Goal: Information Seeking & Learning: Obtain resource

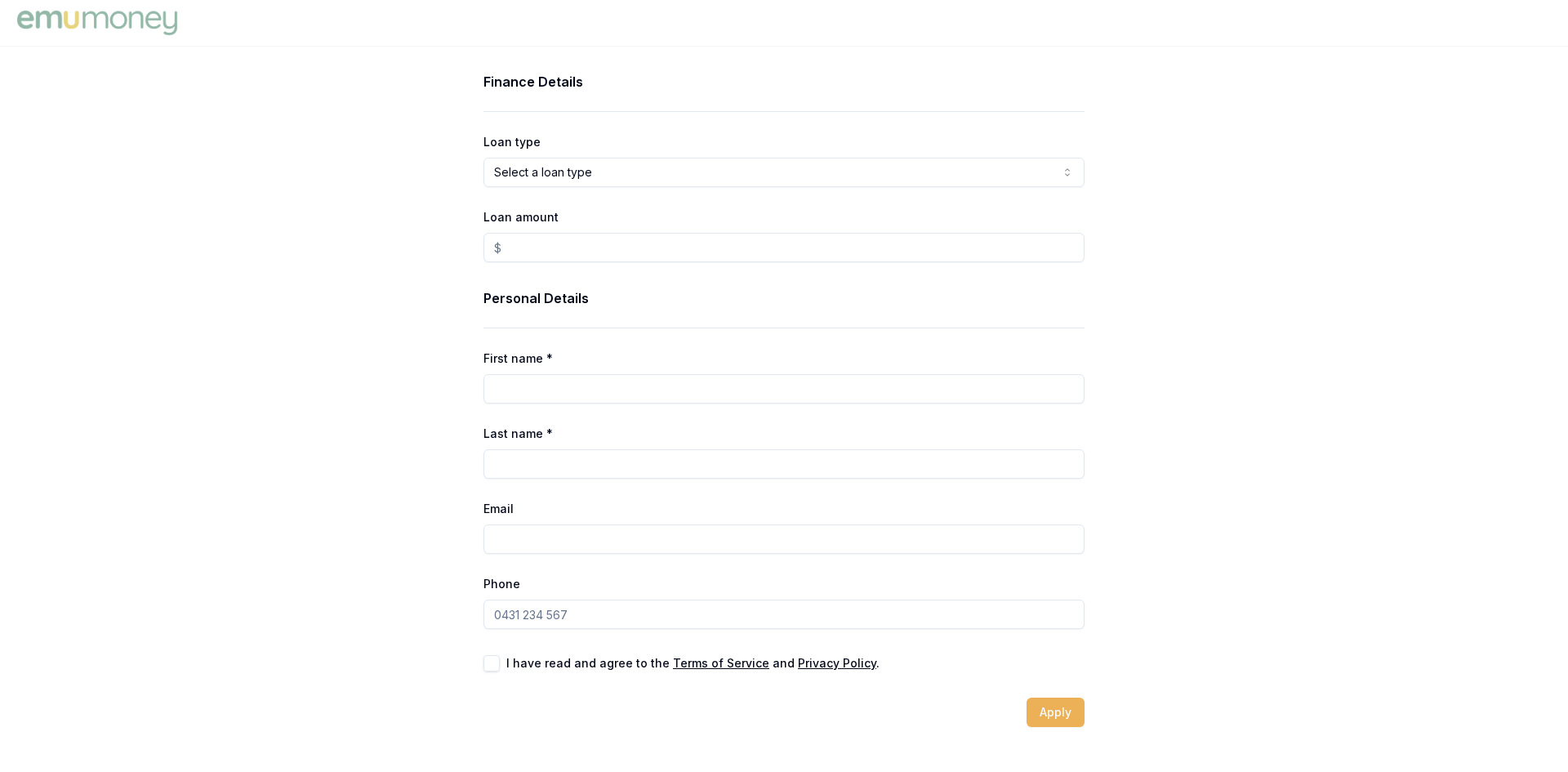
click at [122, 19] on img at bounding box center [97, 23] width 168 height 33
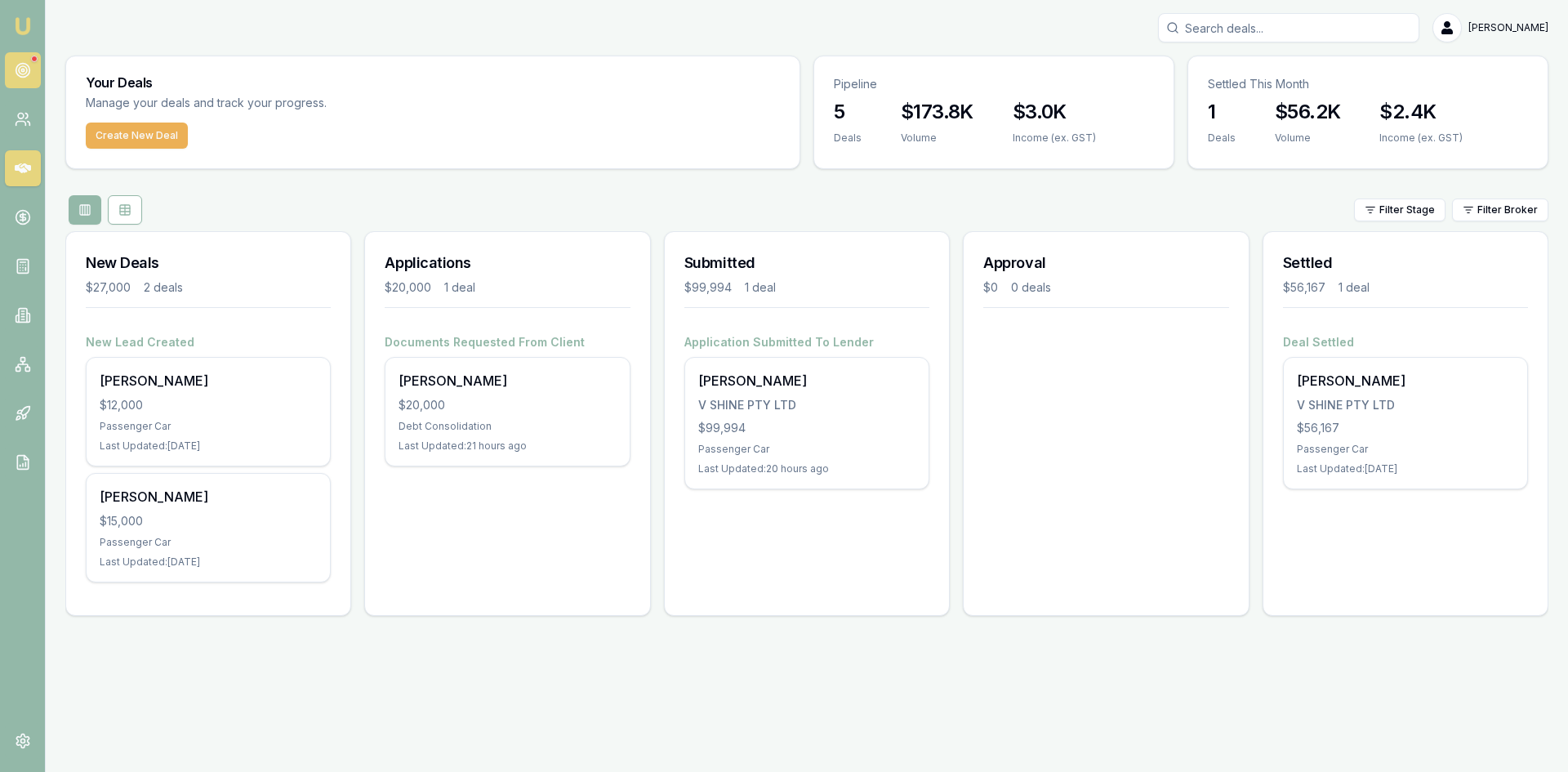
click at [32, 63] on link at bounding box center [23, 70] width 36 height 36
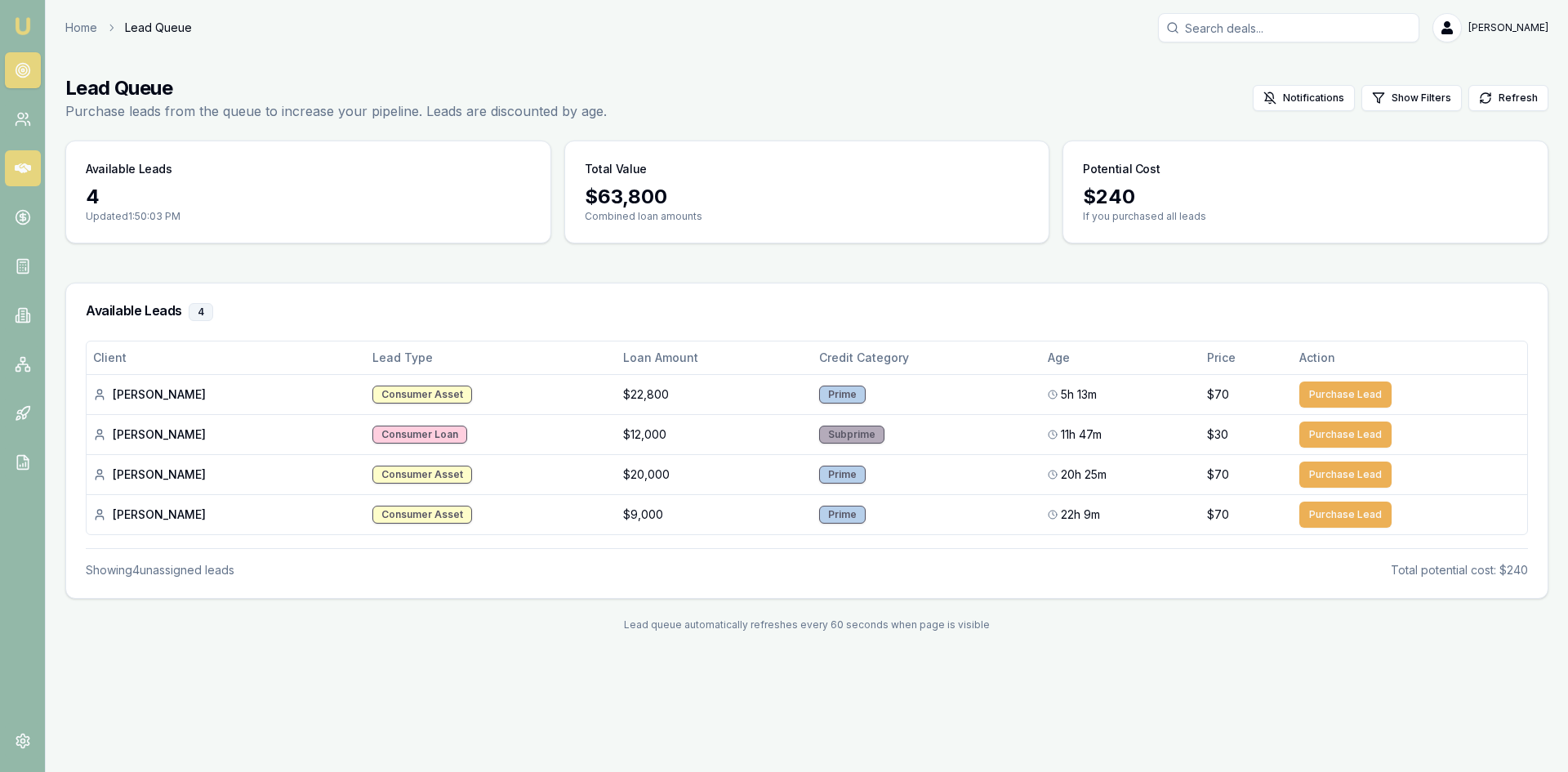
click at [31, 166] on link at bounding box center [23, 168] width 36 height 36
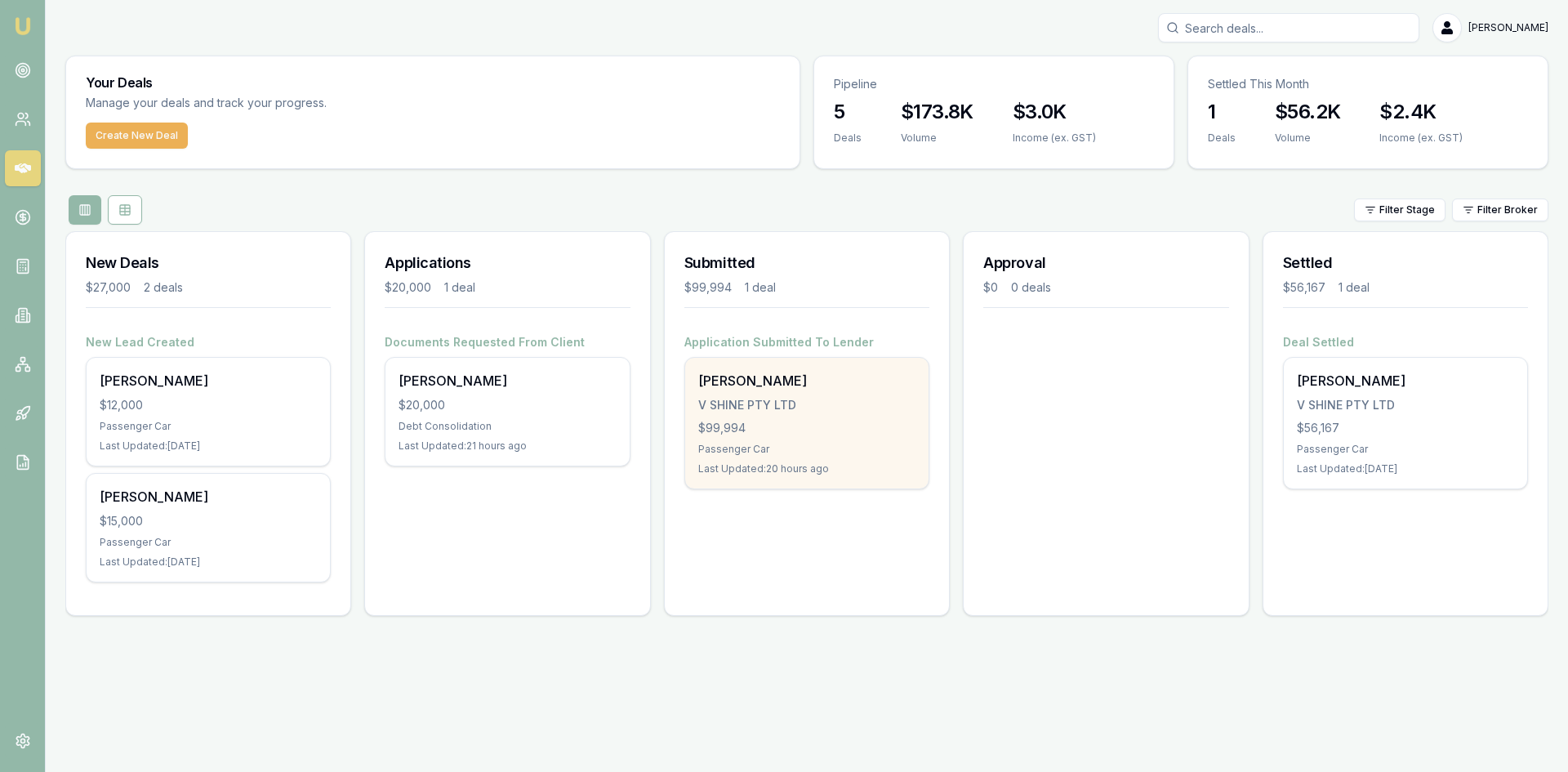
click at [729, 397] on div "V SHINE PTY LTD" at bounding box center [806, 405] width 217 height 16
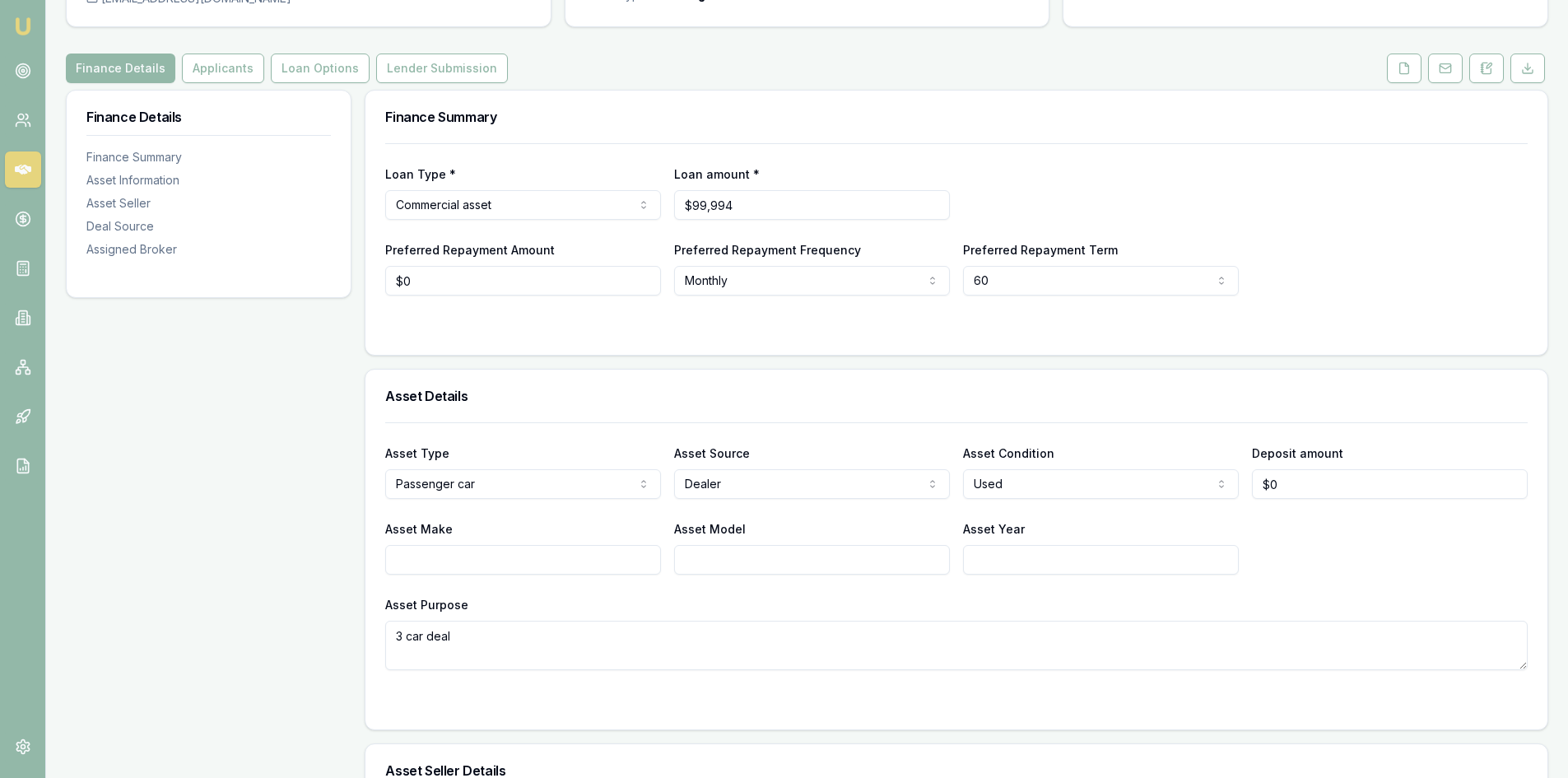
scroll to position [165, 0]
click at [220, 71] on button "Applicants" at bounding box center [222, 67] width 82 height 30
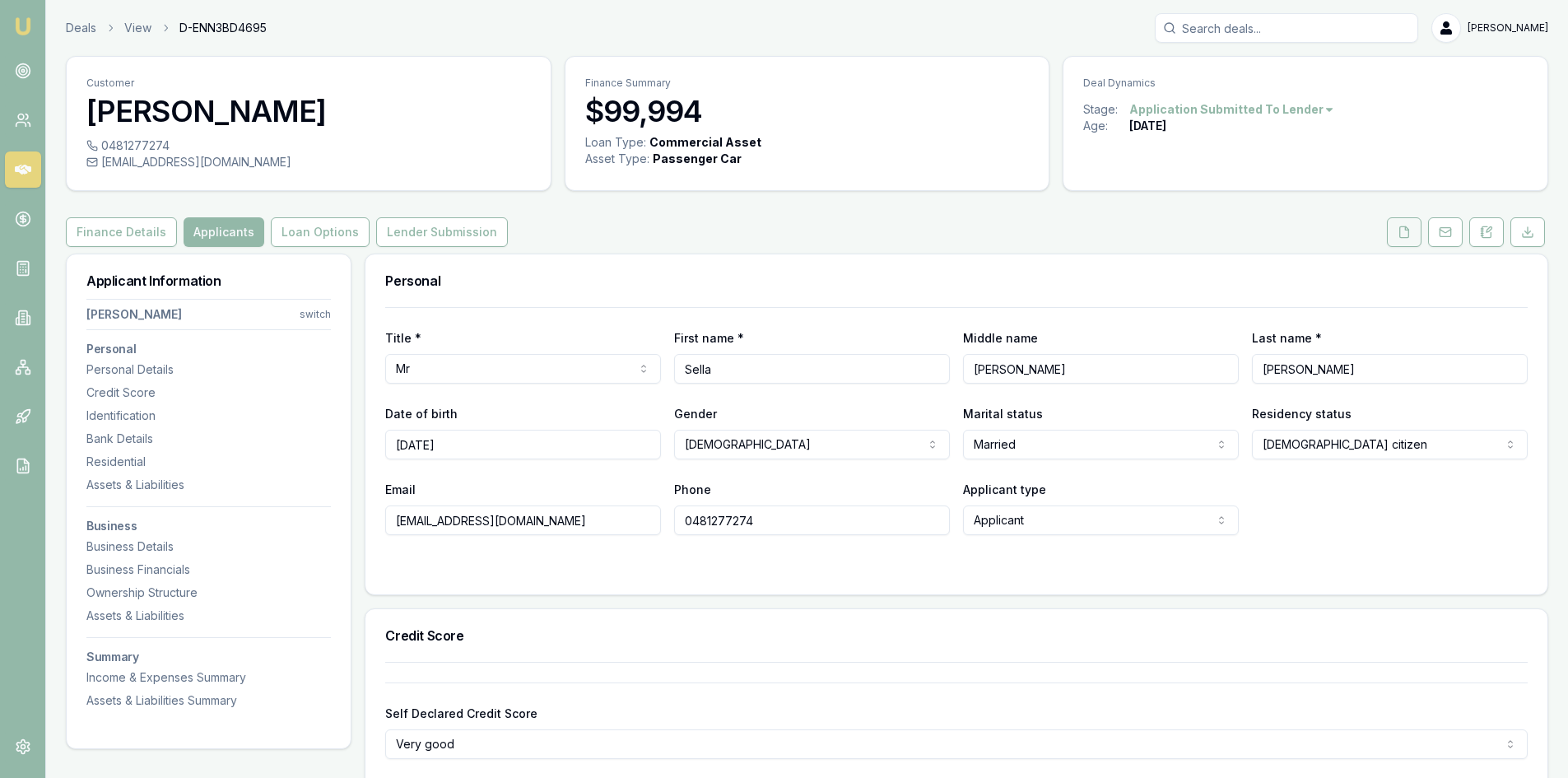
click at [1413, 235] on button at bounding box center [1403, 231] width 35 height 30
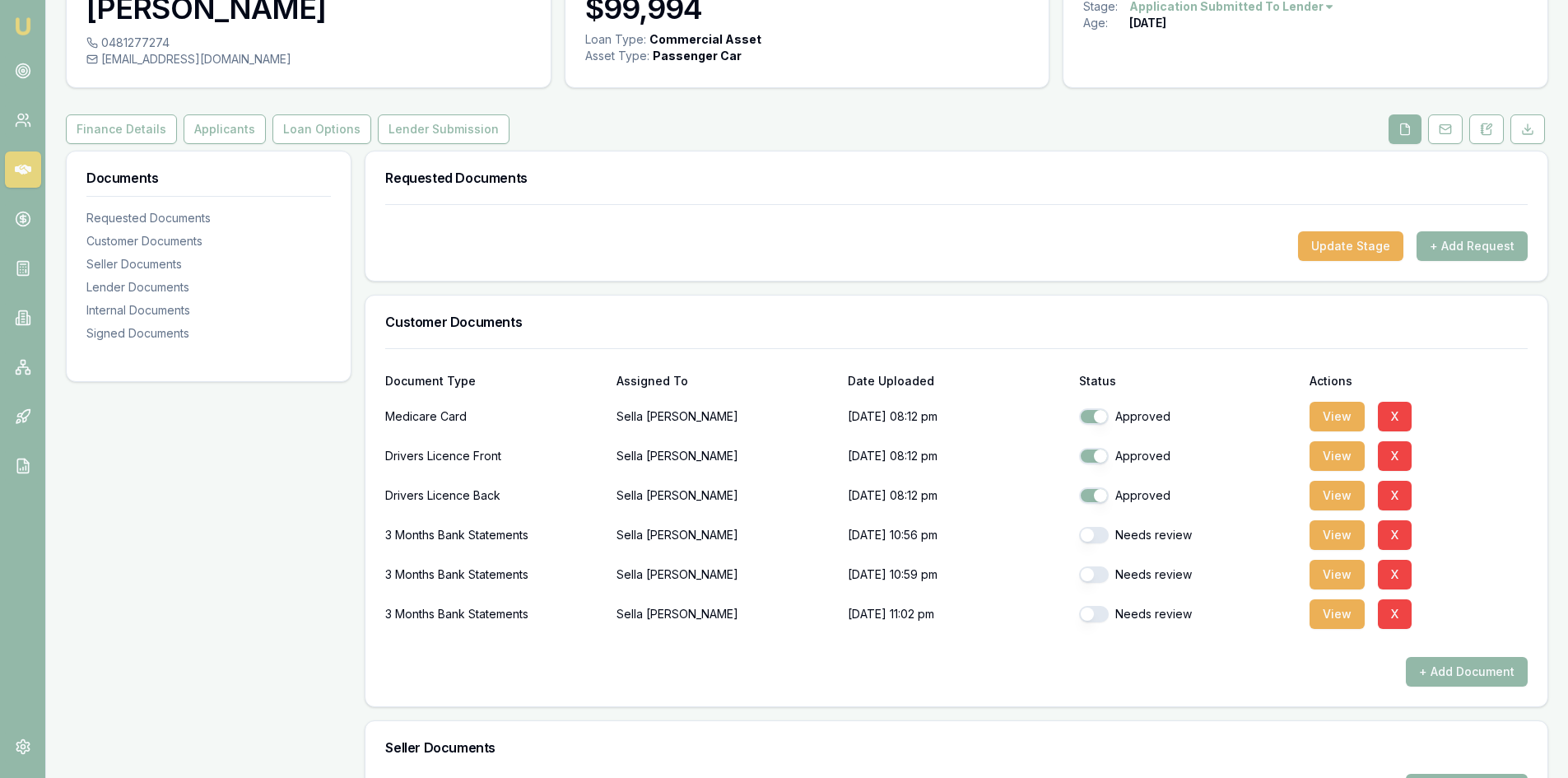
scroll to position [247, 0]
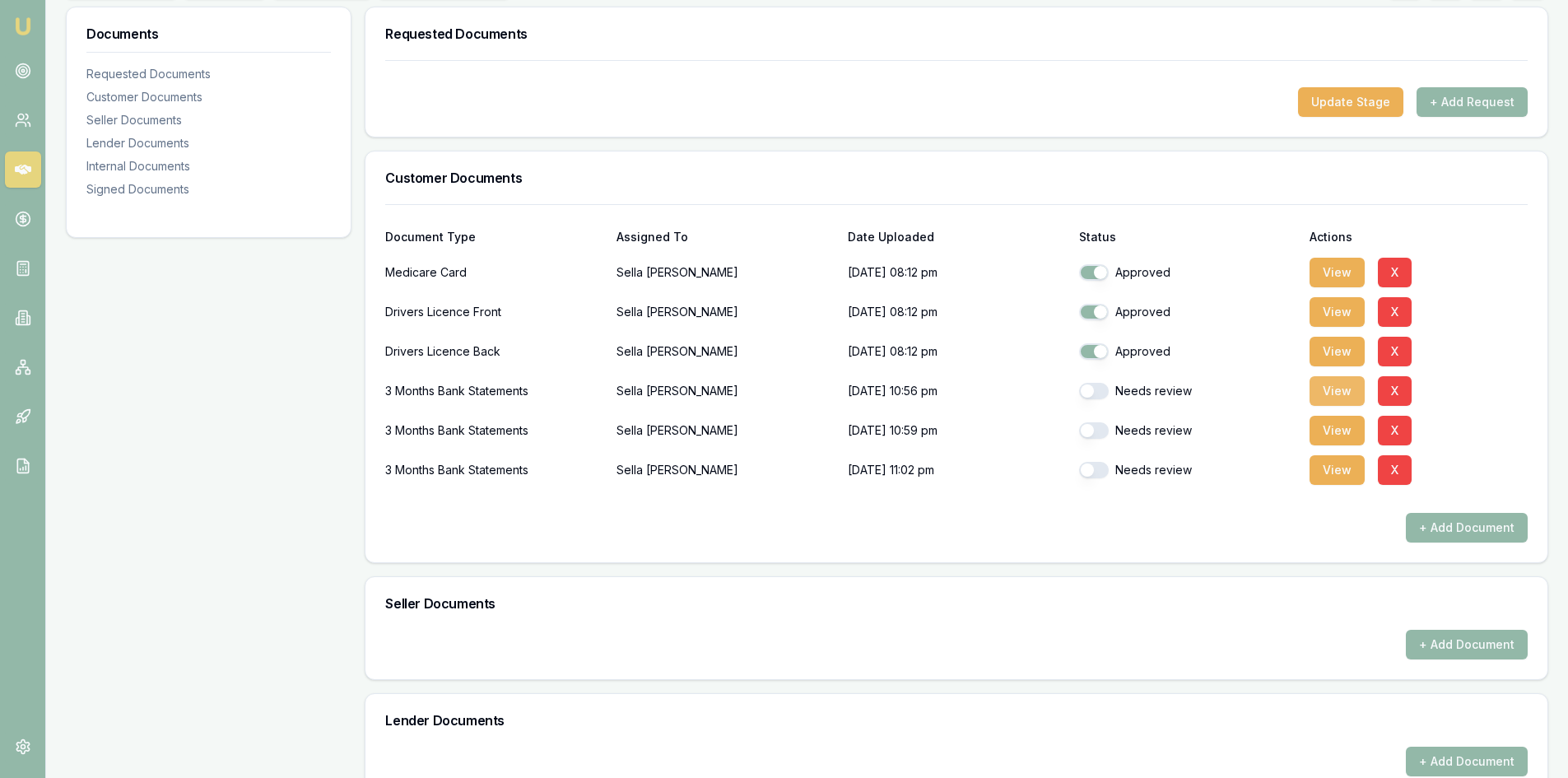
click at [1343, 390] on button "View" at bounding box center [1337, 390] width 55 height 30
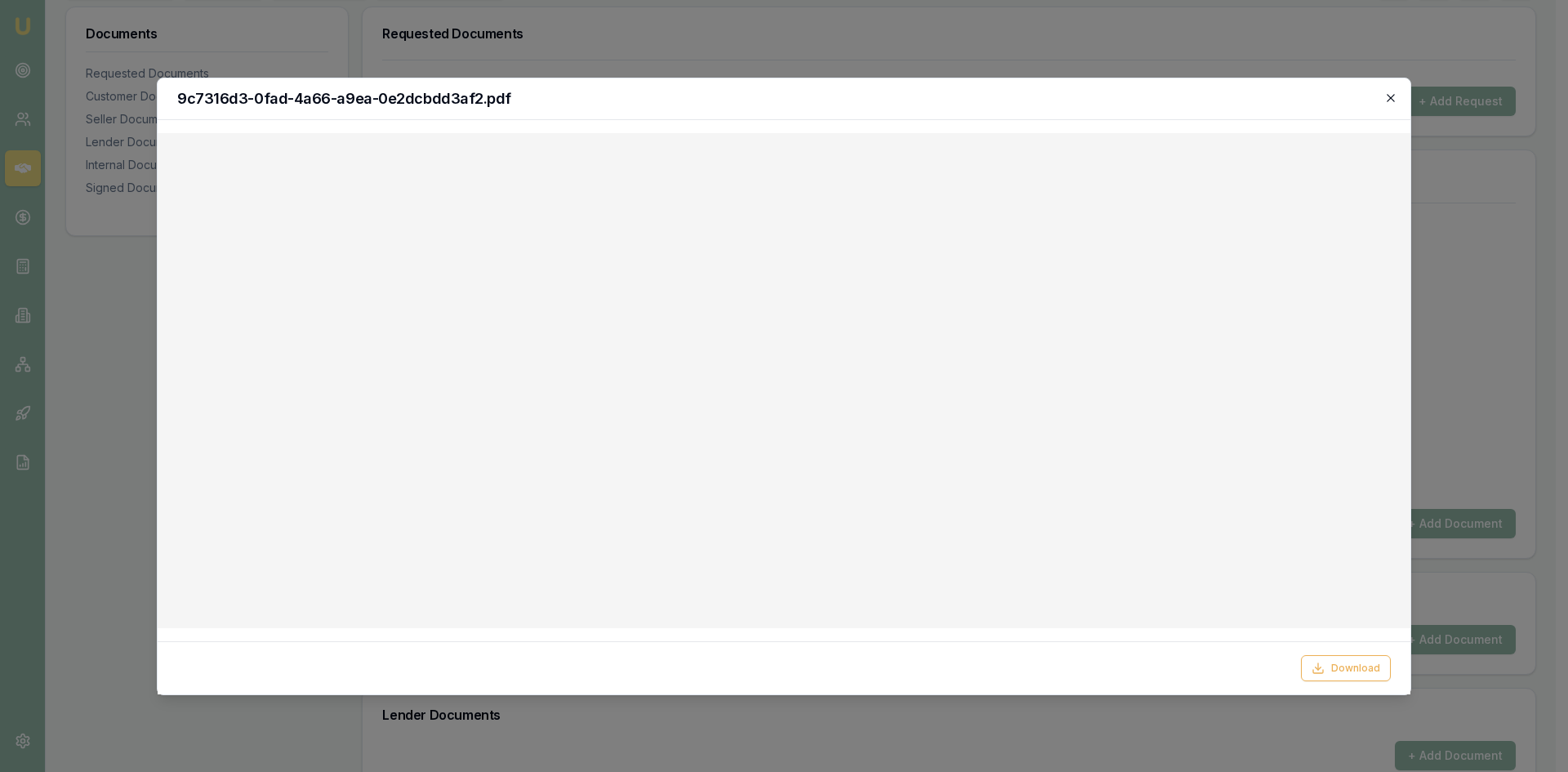
click at [1397, 96] on icon "button" at bounding box center [1391, 98] width 13 height 13
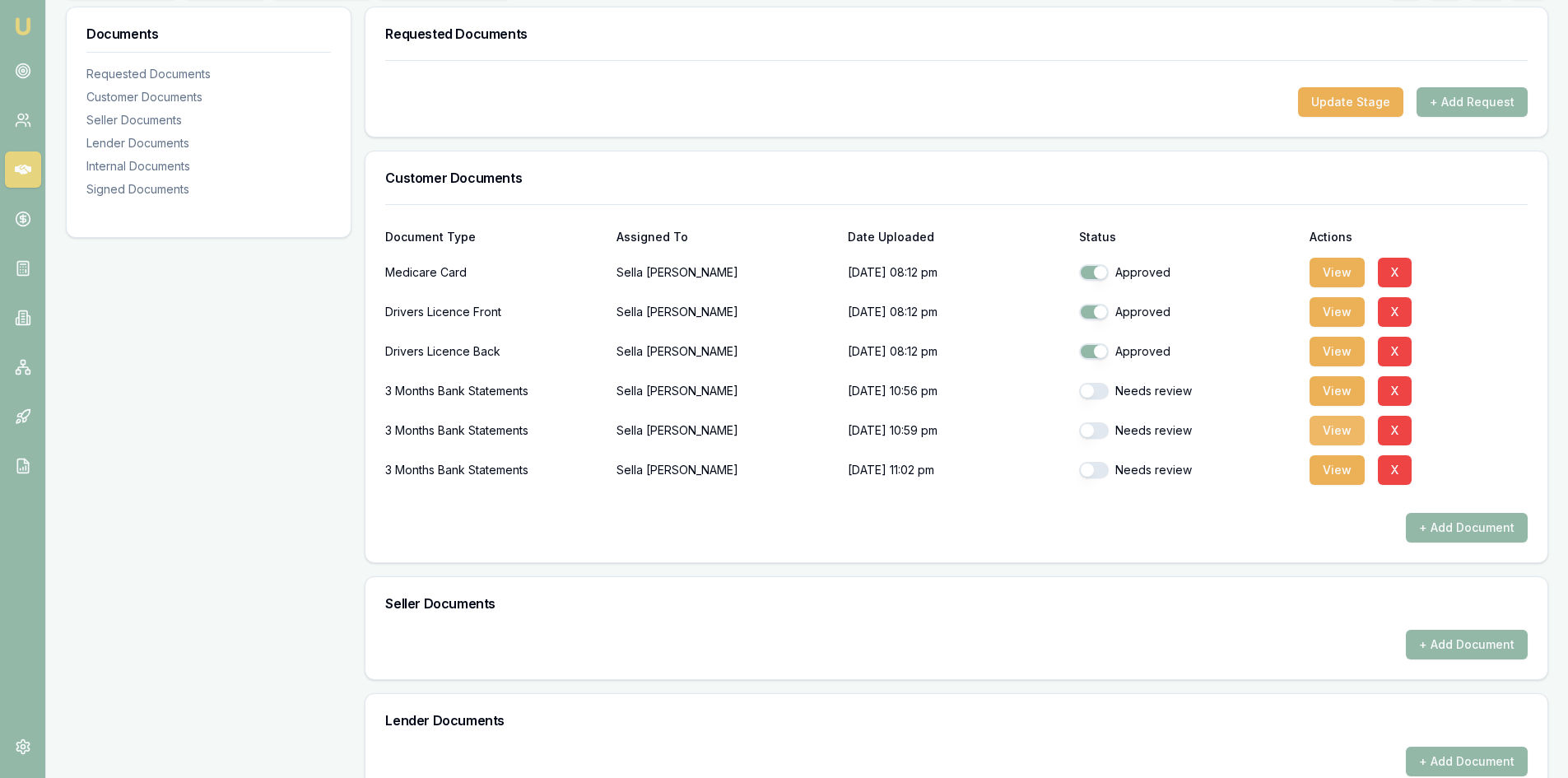
click at [1343, 427] on button "View" at bounding box center [1337, 430] width 55 height 30
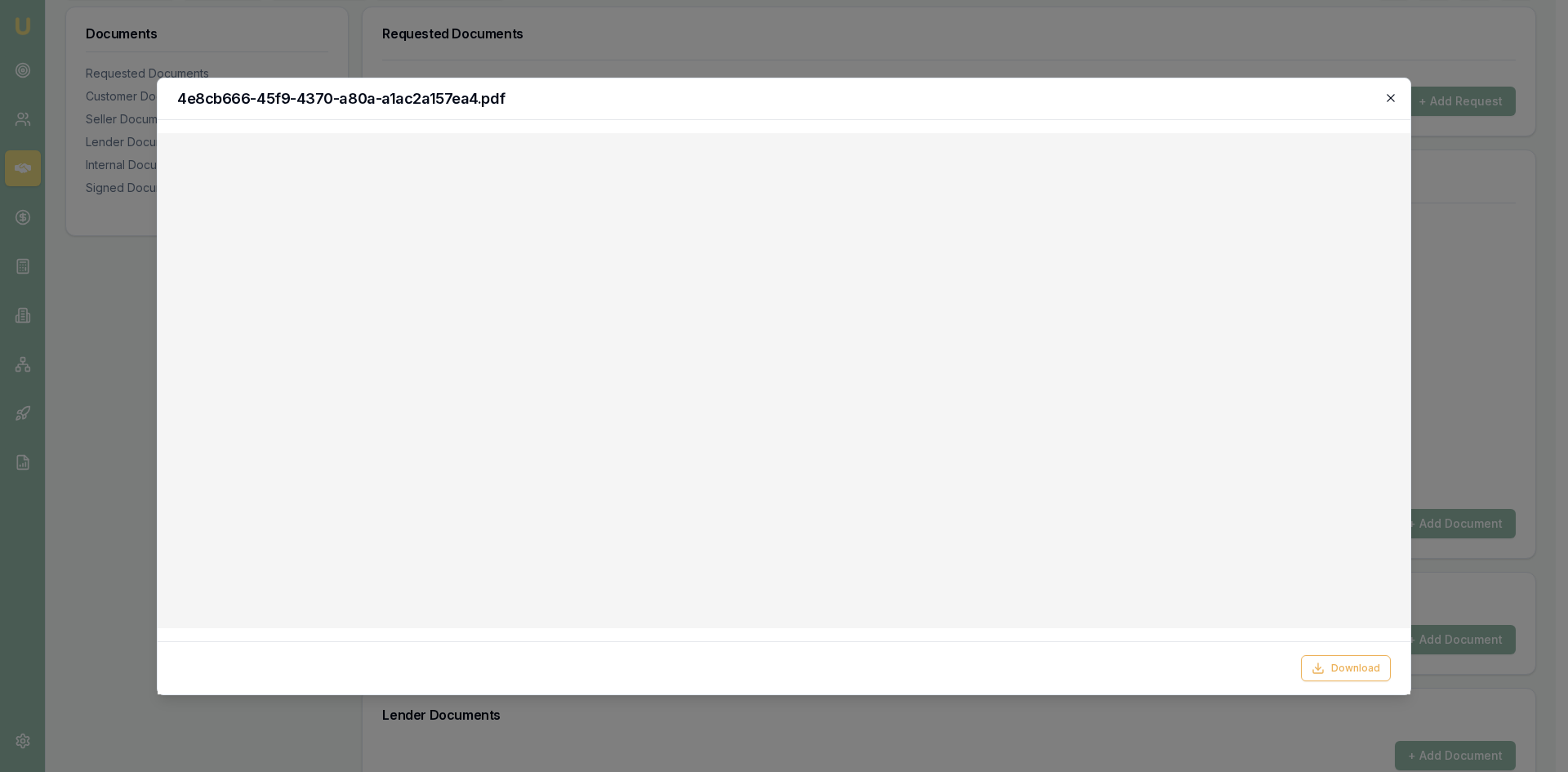
click at [1388, 99] on icon "button" at bounding box center [1391, 98] width 13 height 13
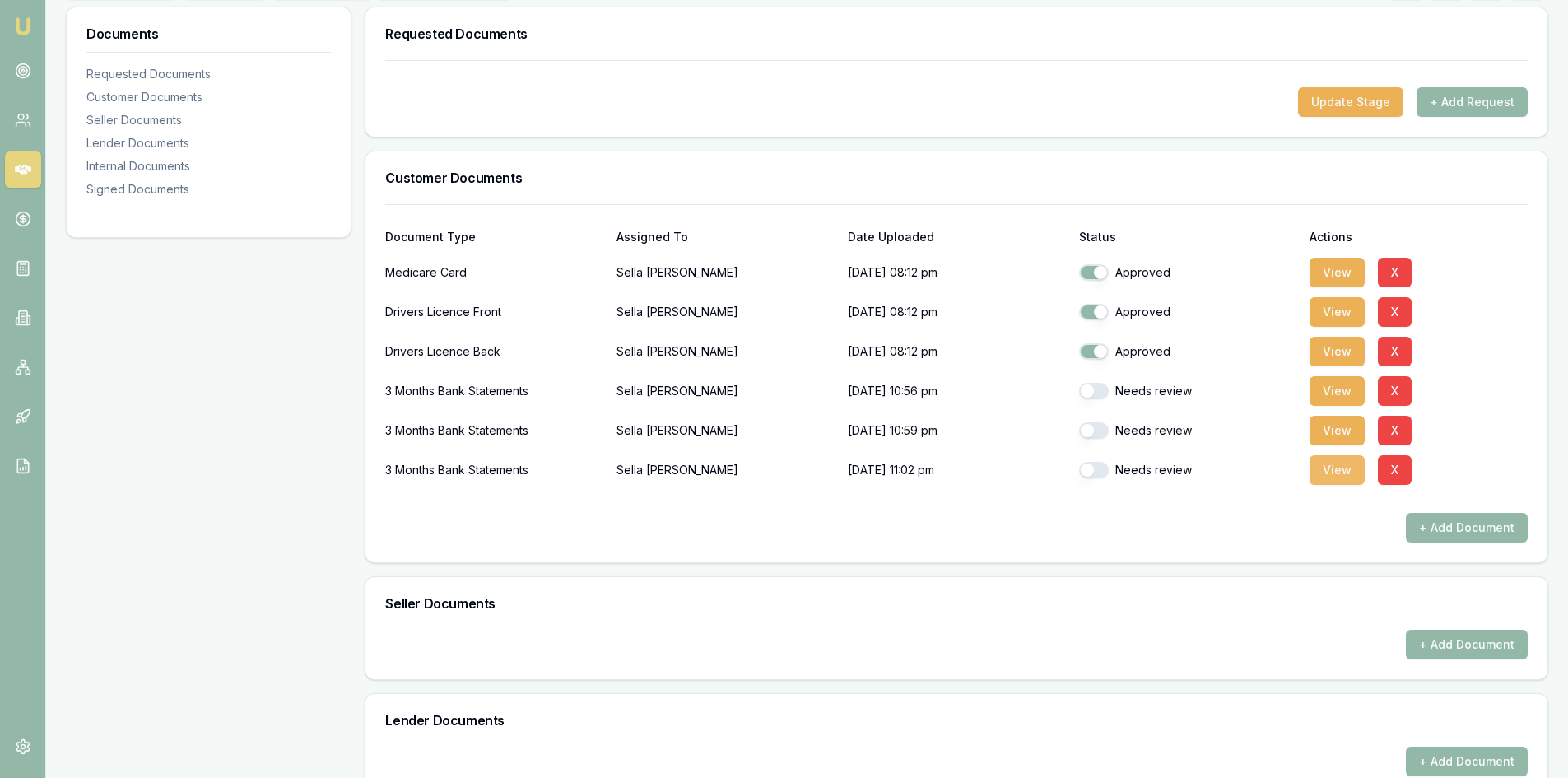
click at [1328, 473] on button "View" at bounding box center [1337, 470] width 55 height 30
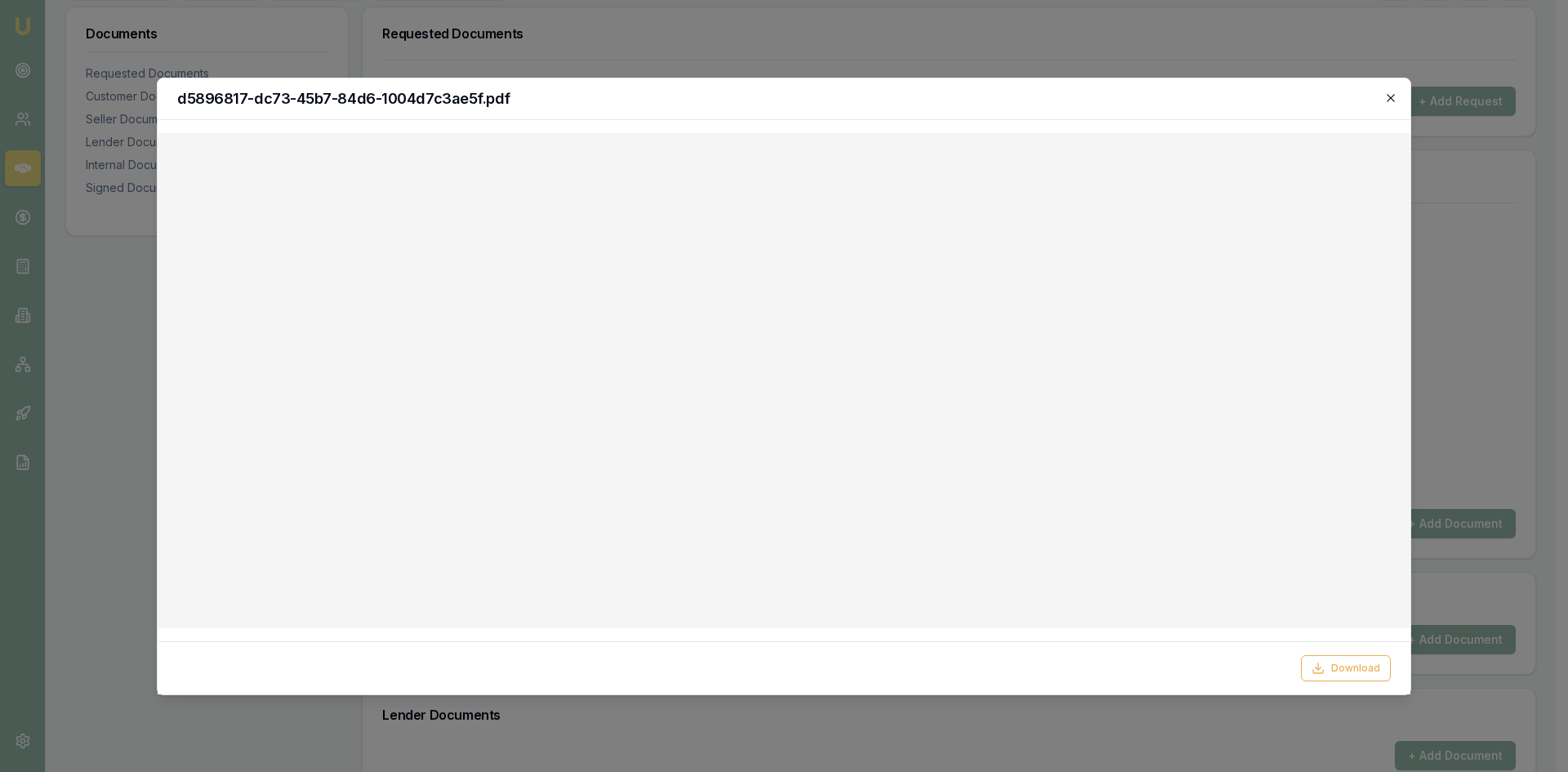
click at [1395, 96] on icon "button" at bounding box center [1391, 98] width 13 height 13
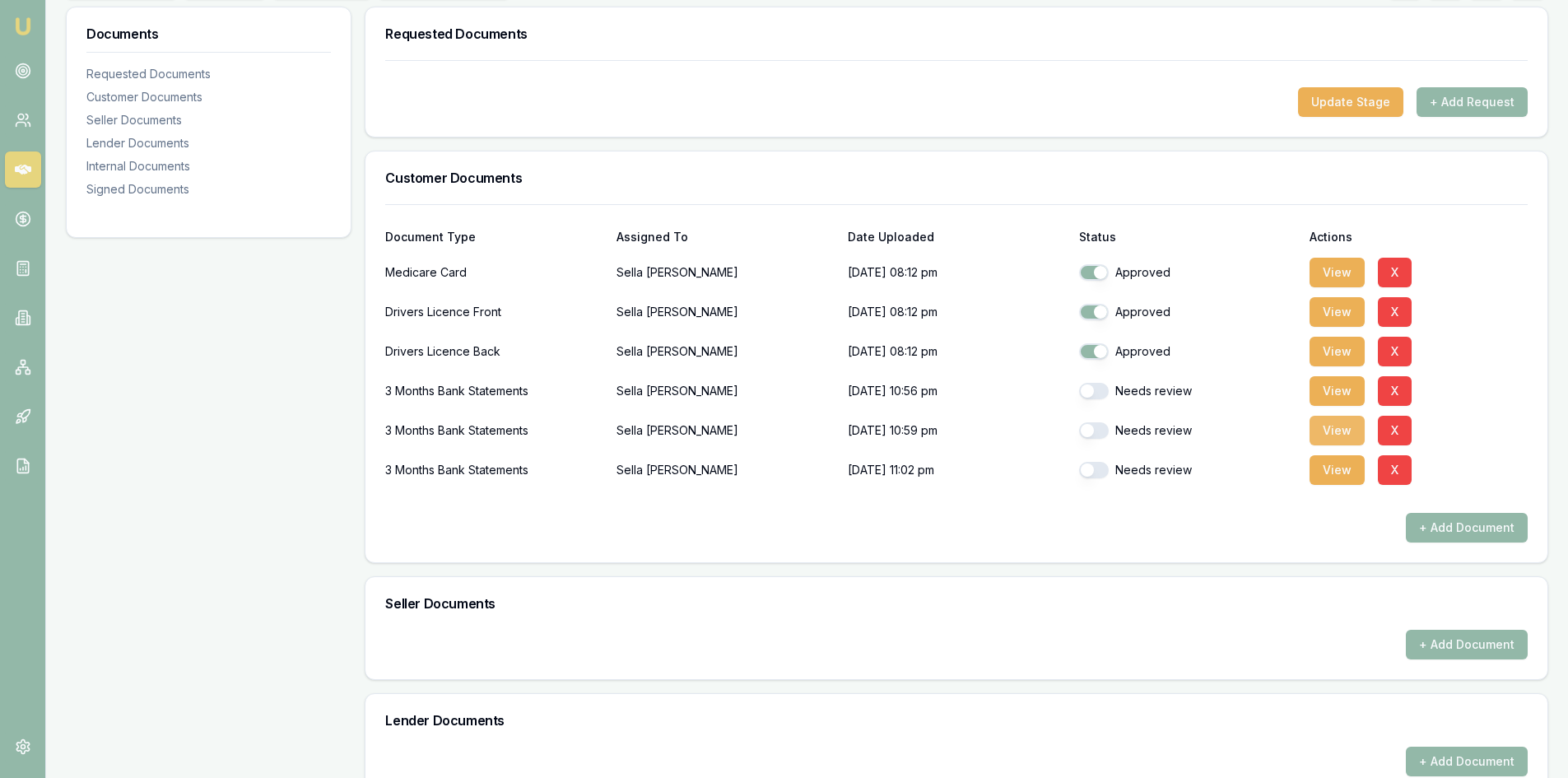
click at [1312, 435] on button "View" at bounding box center [1337, 430] width 55 height 30
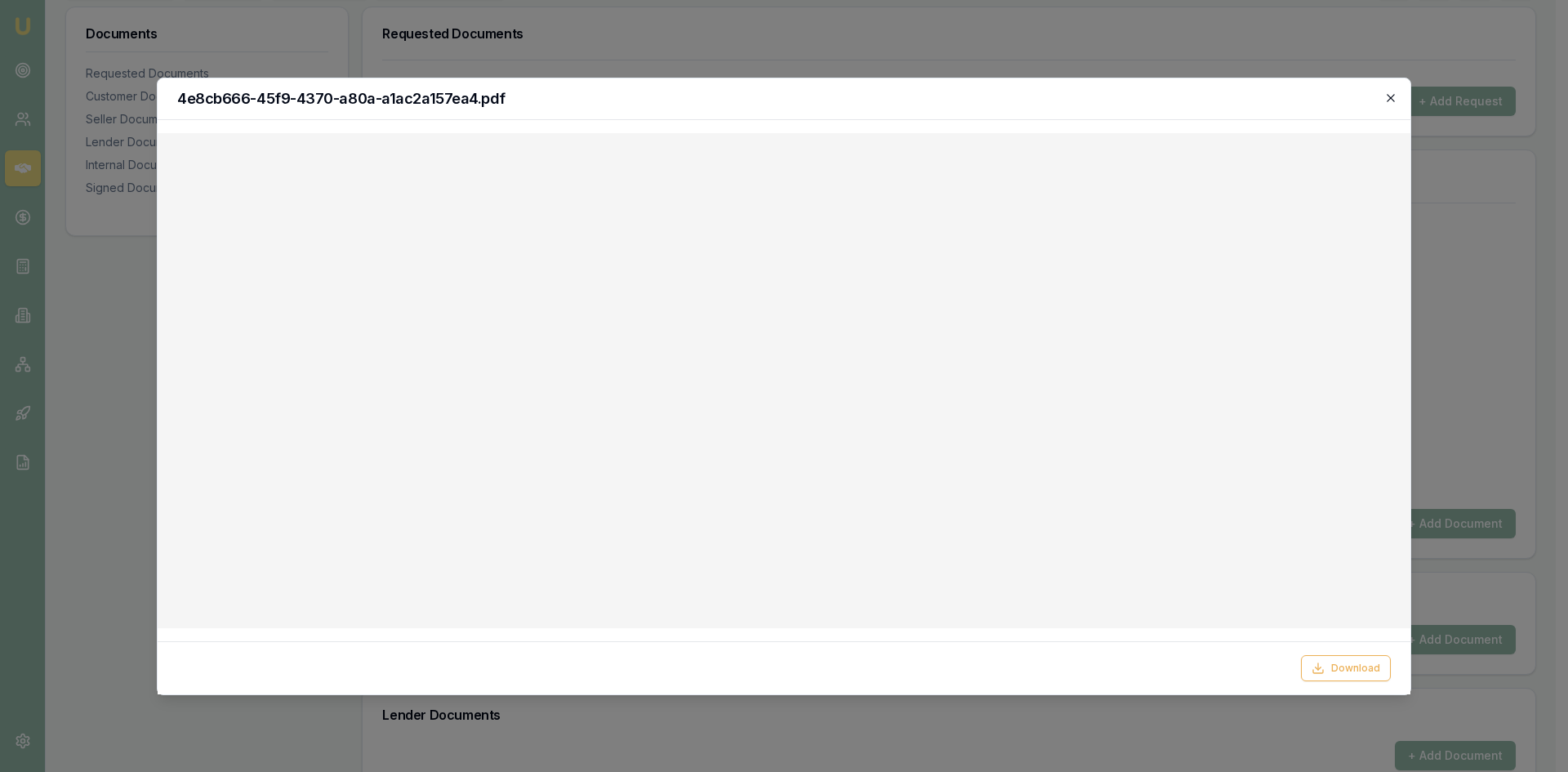
click at [1388, 96] on icon "button" at bounding box center [1391, 98] width 13 height 13
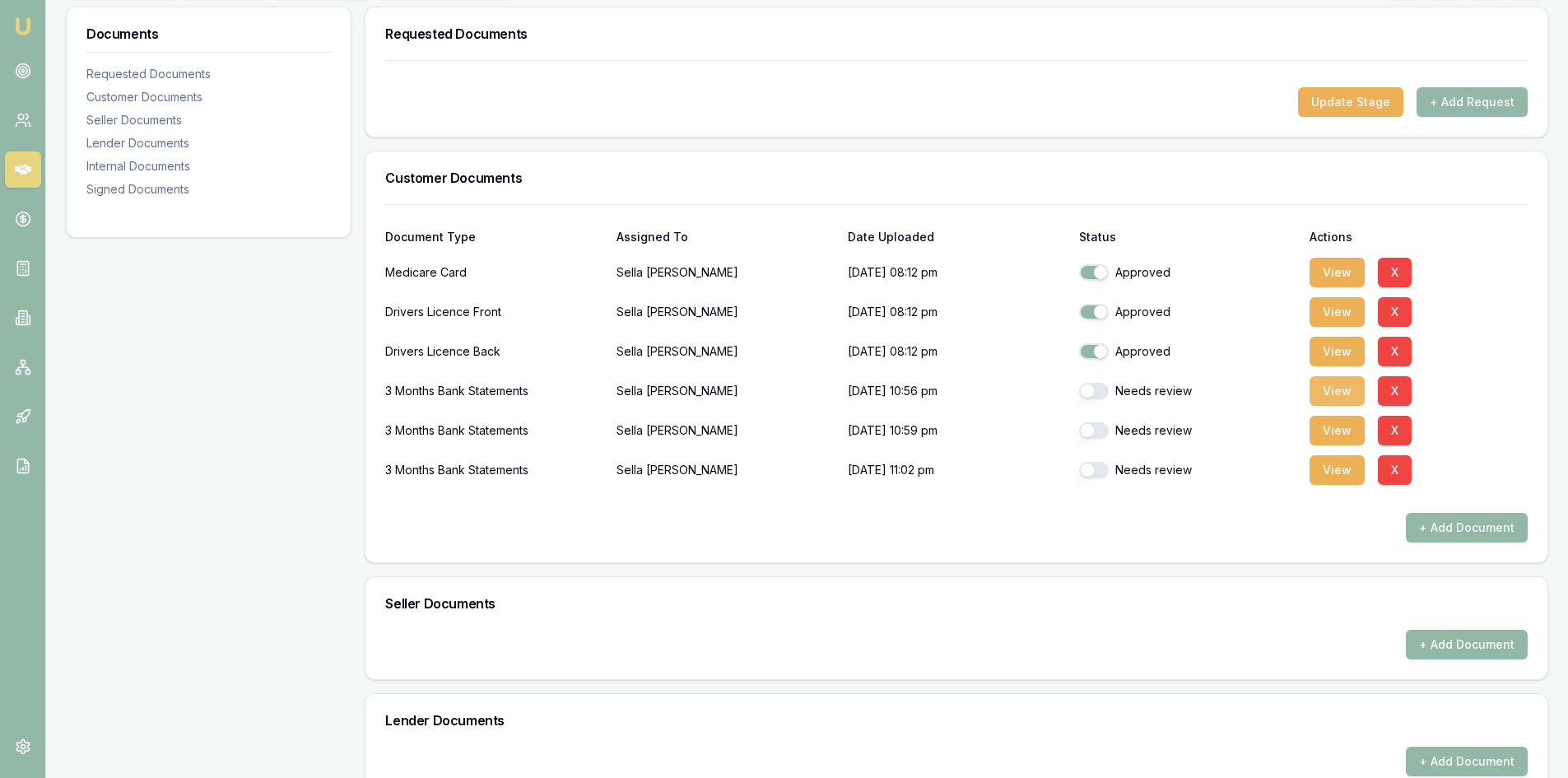
click at [1333, 392] on button "View" at bounding box center [1337, 390] width 55 height 30
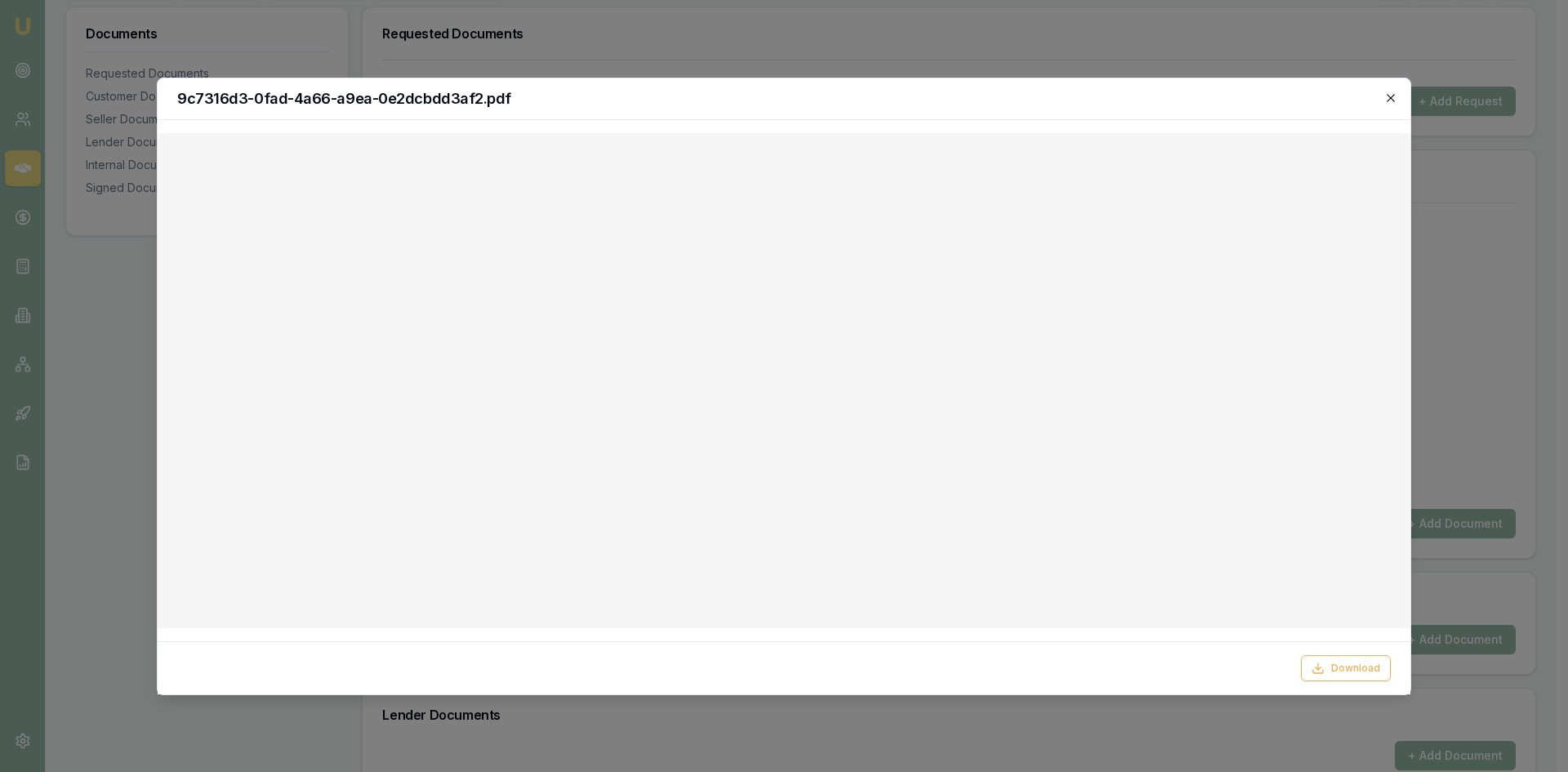
click at [1395, 100] on icon "button" at bounding box center [1391, 98] width 13 height 13
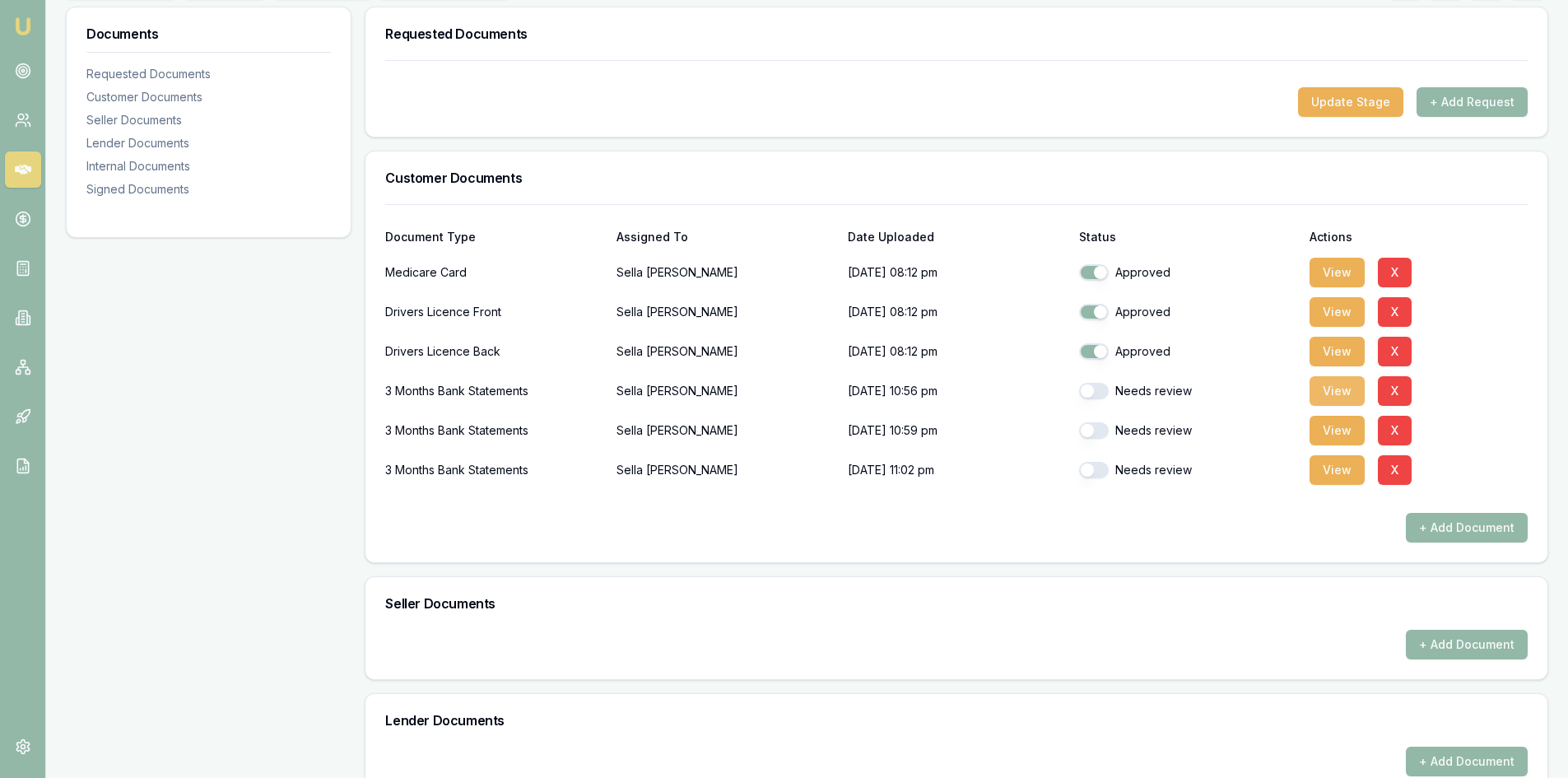
click at [1335, 392] on button "View" at bounding box center [1337, 390] width 55 height 30
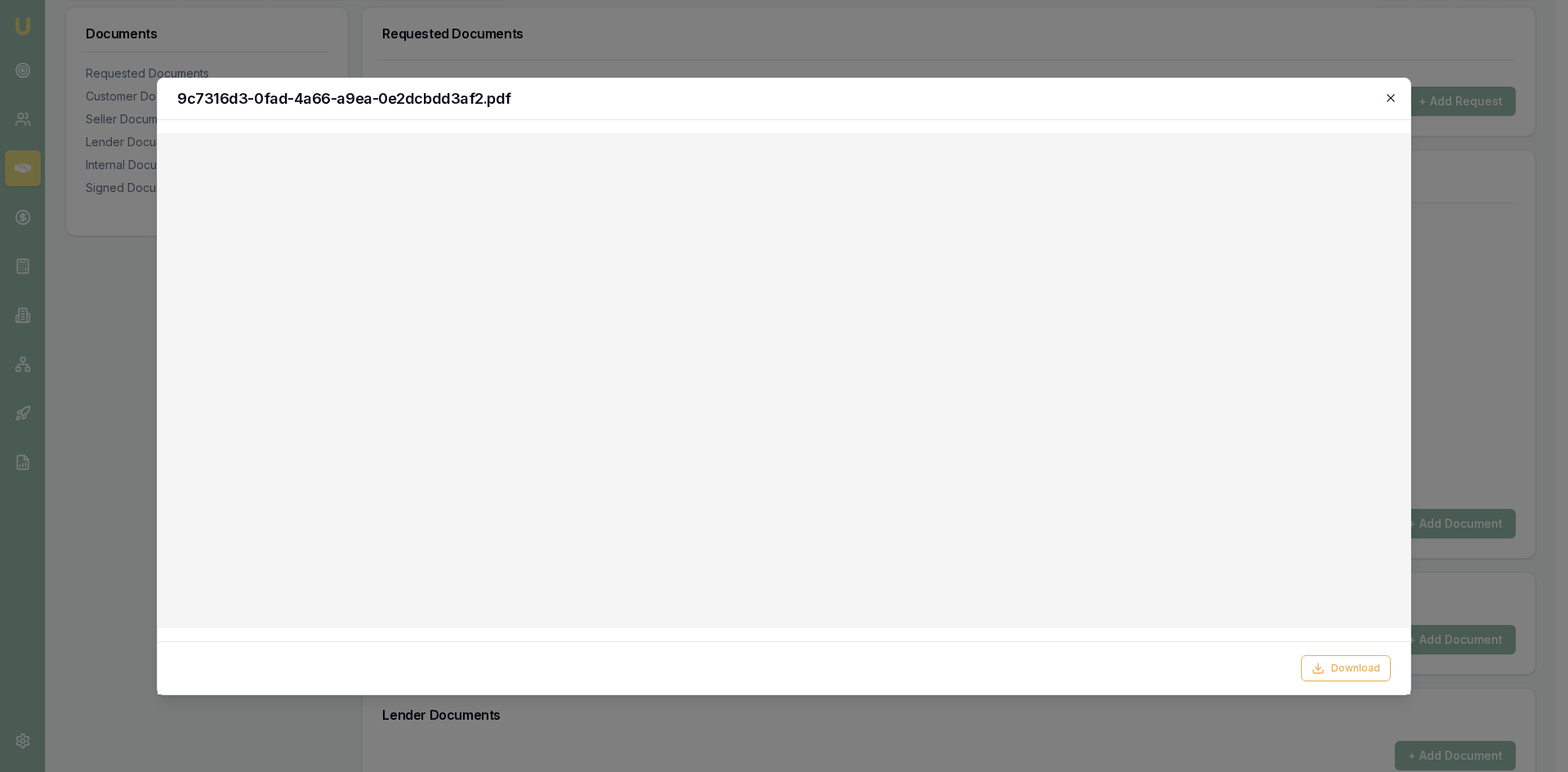
click at [1389, 95] on icon "button" at bounding box center [1390, 97] width 8 height 8
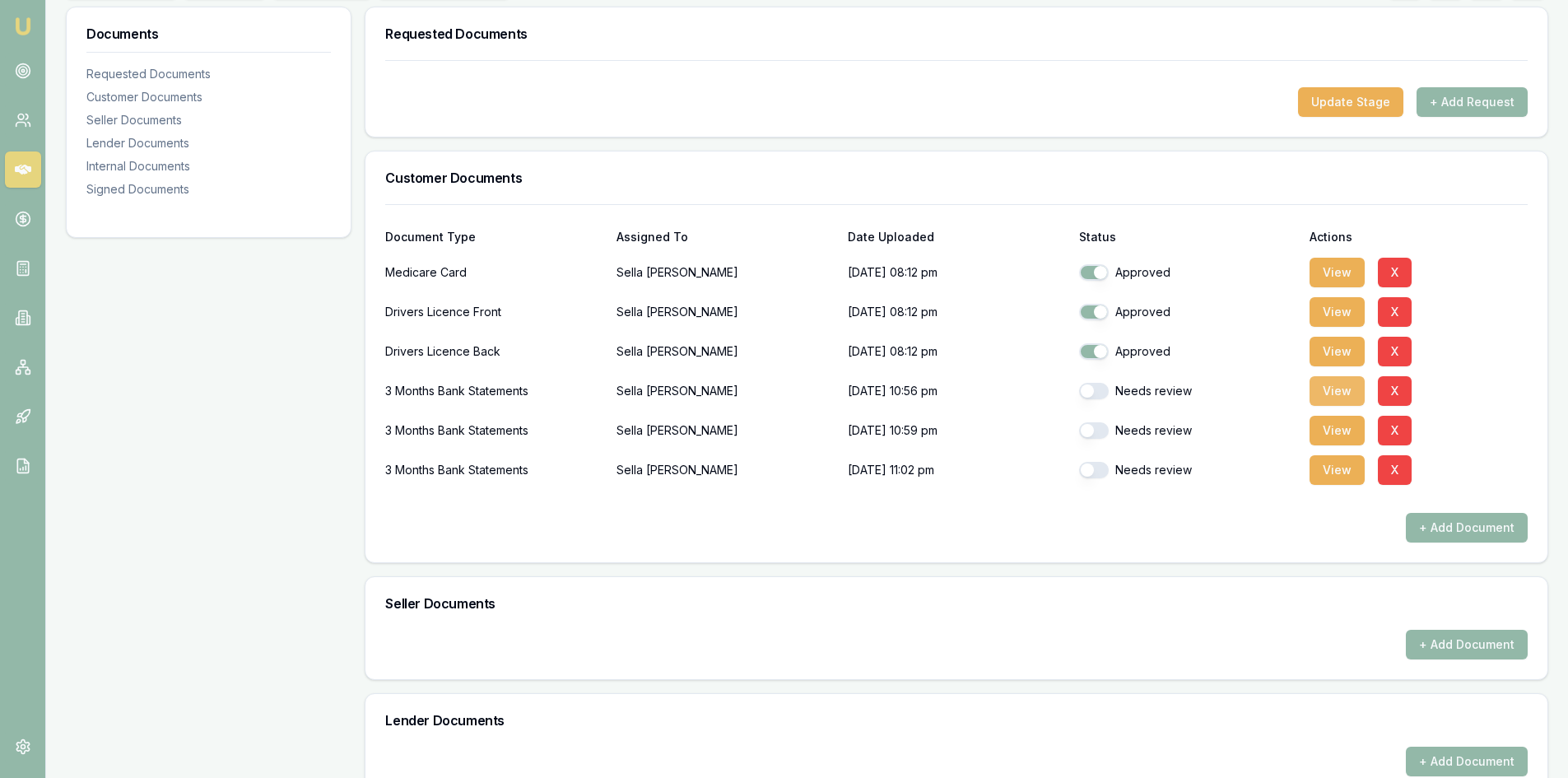
click at [1336, 394] on button "View" at bounding box center [1337, 390] width 55 height 30
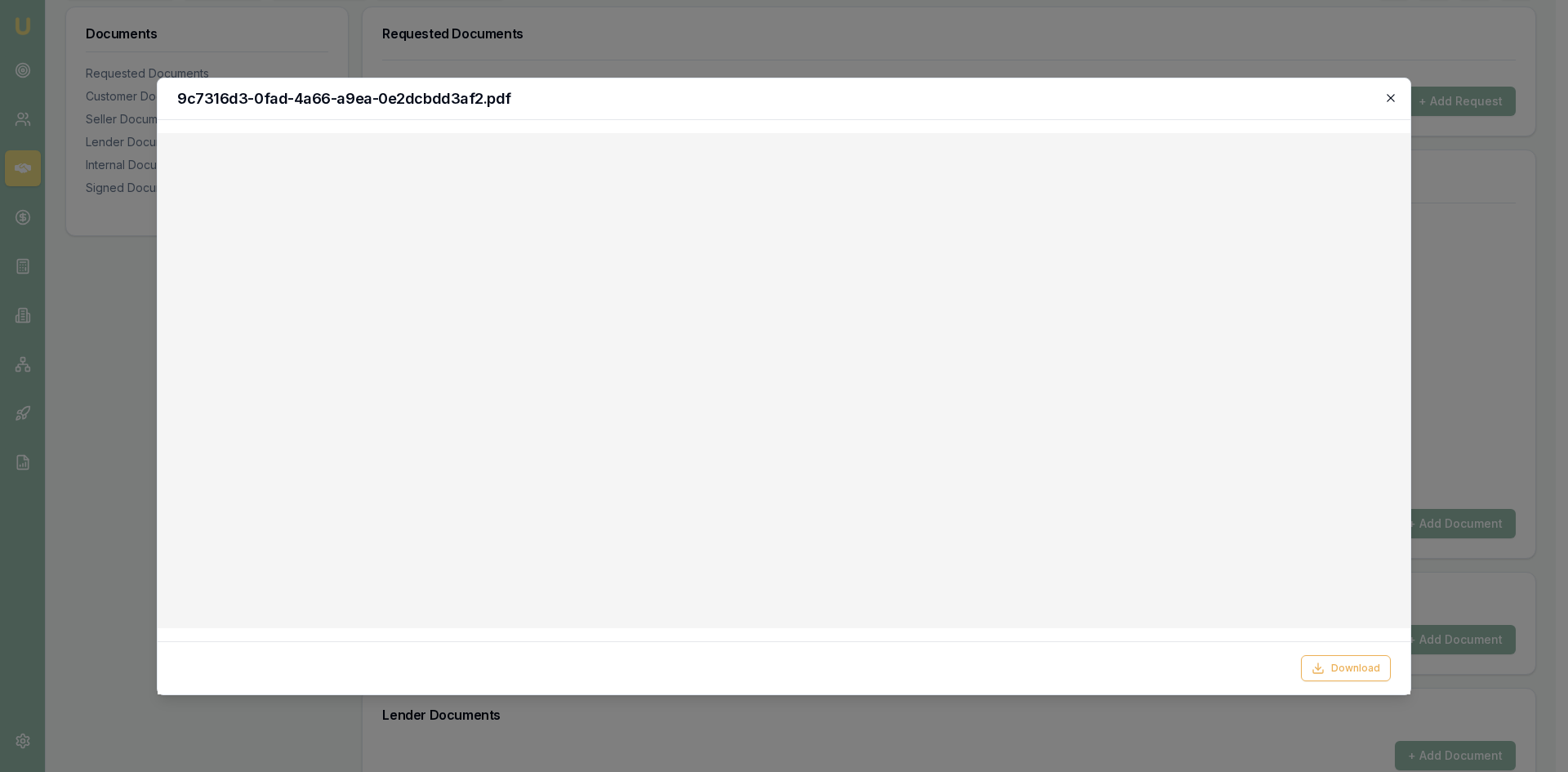
click at [1390, 100] on icon "button" at bounding box center [1391, 98] width 13 height 13
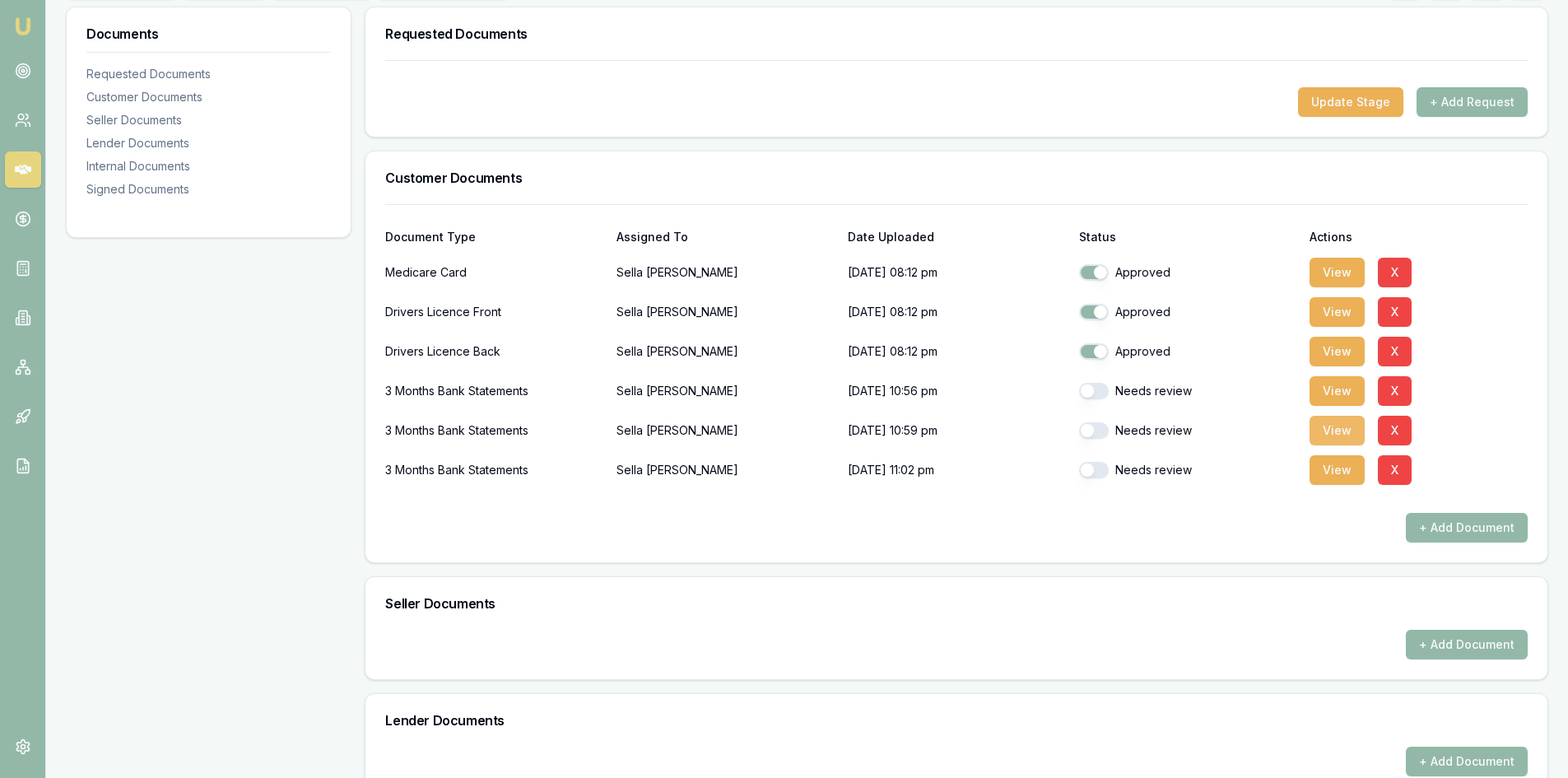
click at [1327, 429] on button "View" at bounding box center [1337, 430] width 55 height 30
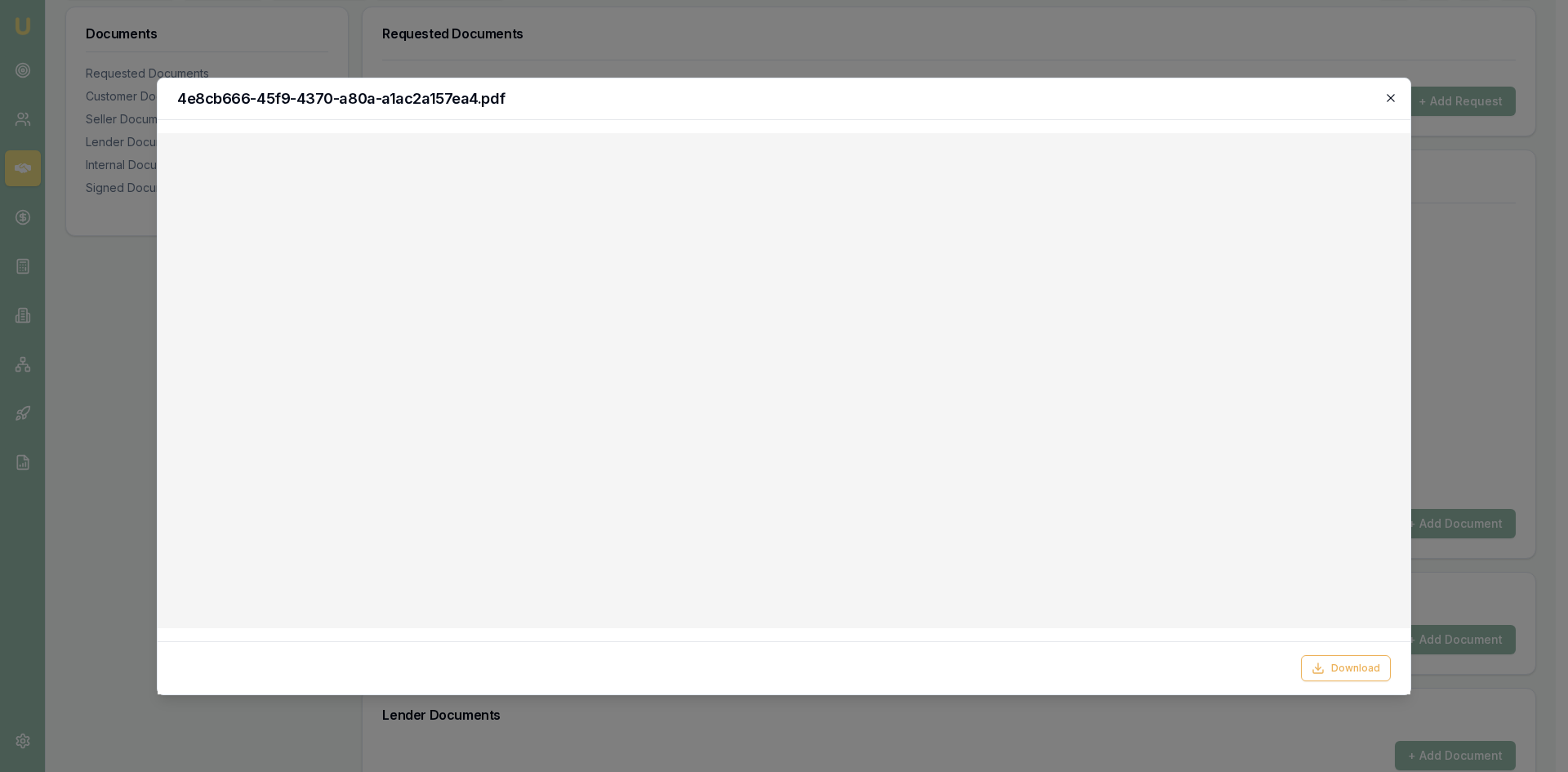
click at [1389, 96] on icon "button" at bounding box center [1391, 98] width 13 height 13
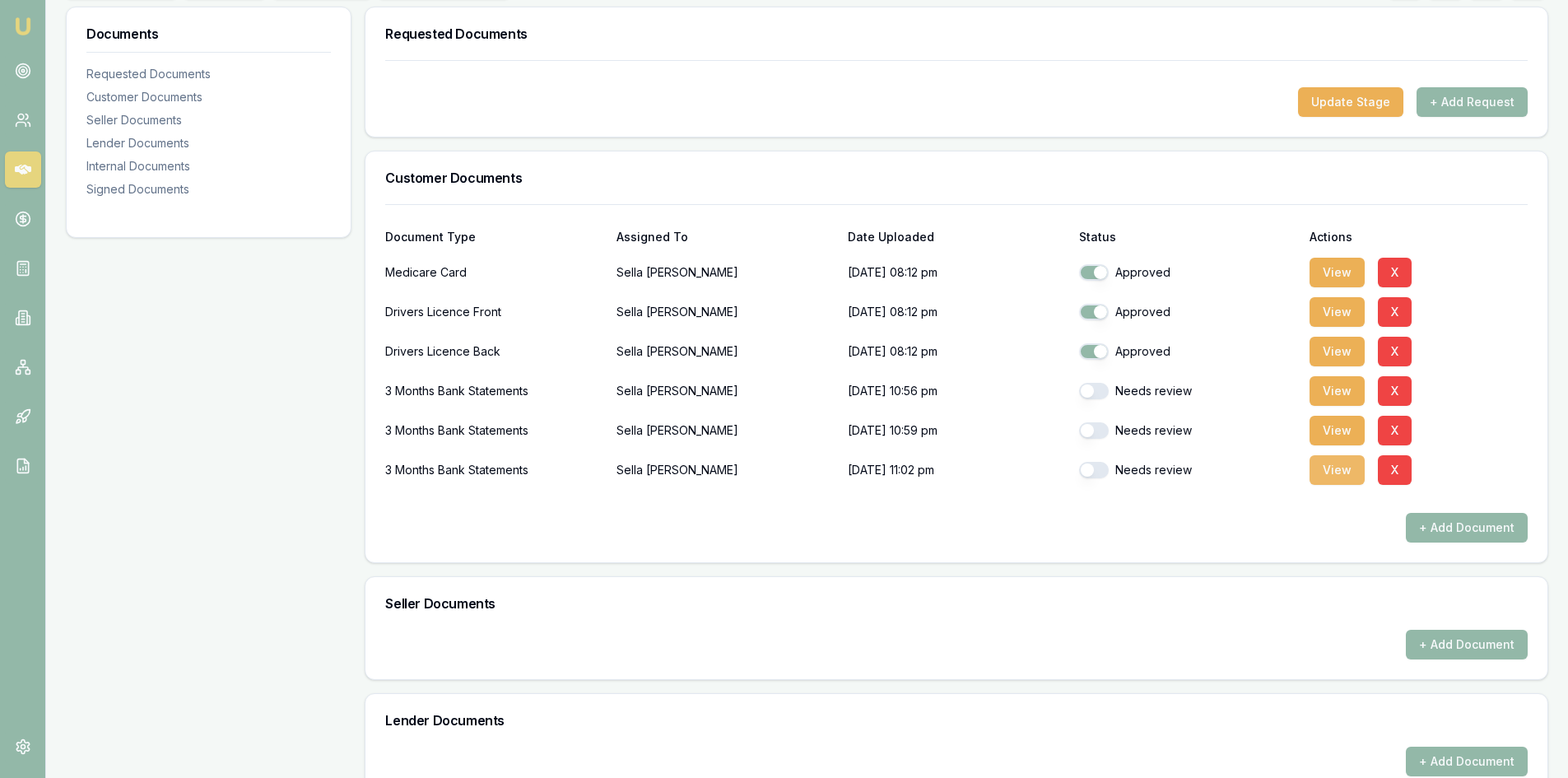
click at [1335, 463] on button "View" at bounding box center [1337, 470] width 55 height 30
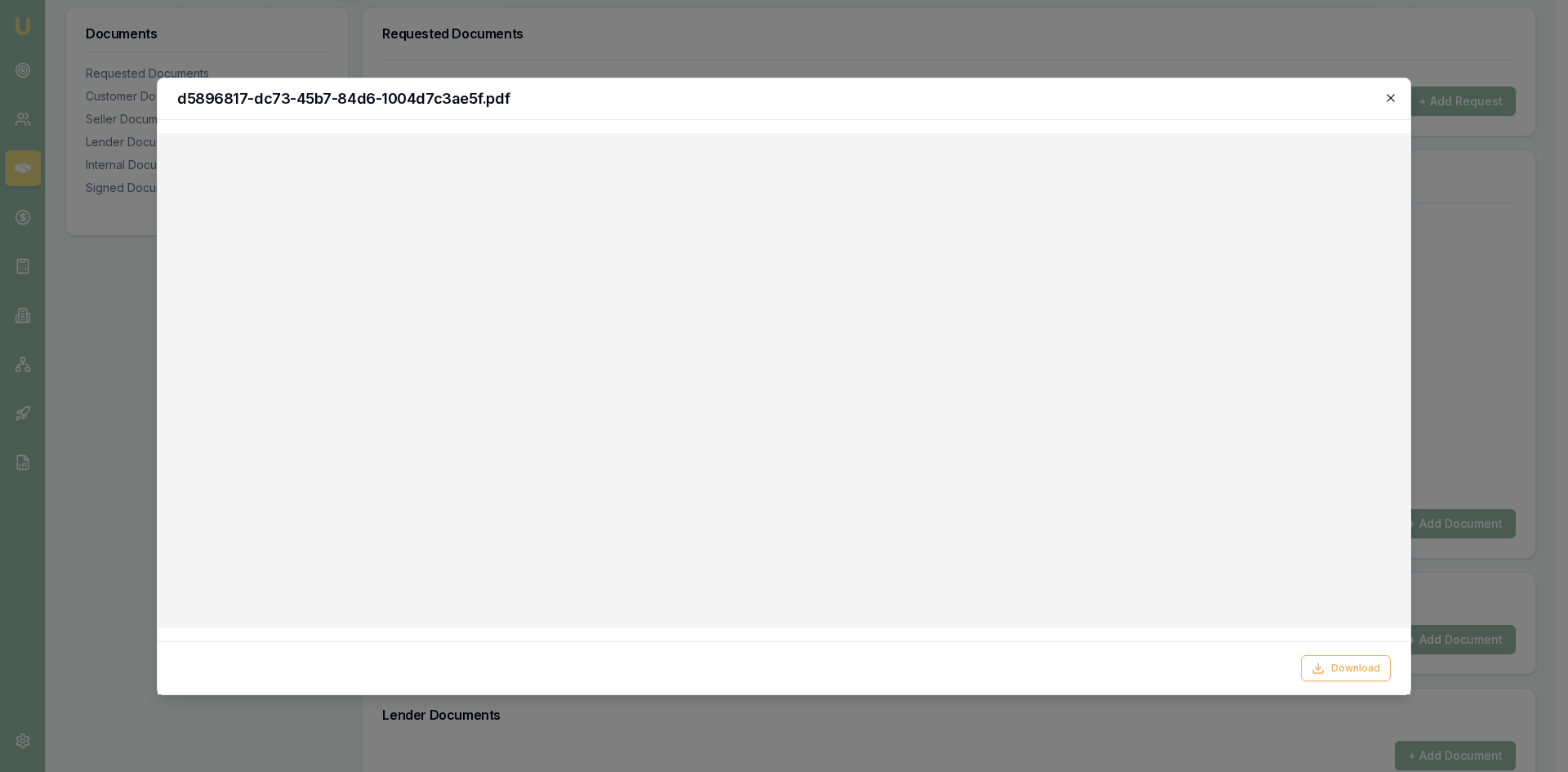
click at [1385, 95] on icon "button" at bounding box center [1391, 98] width 13 height 13
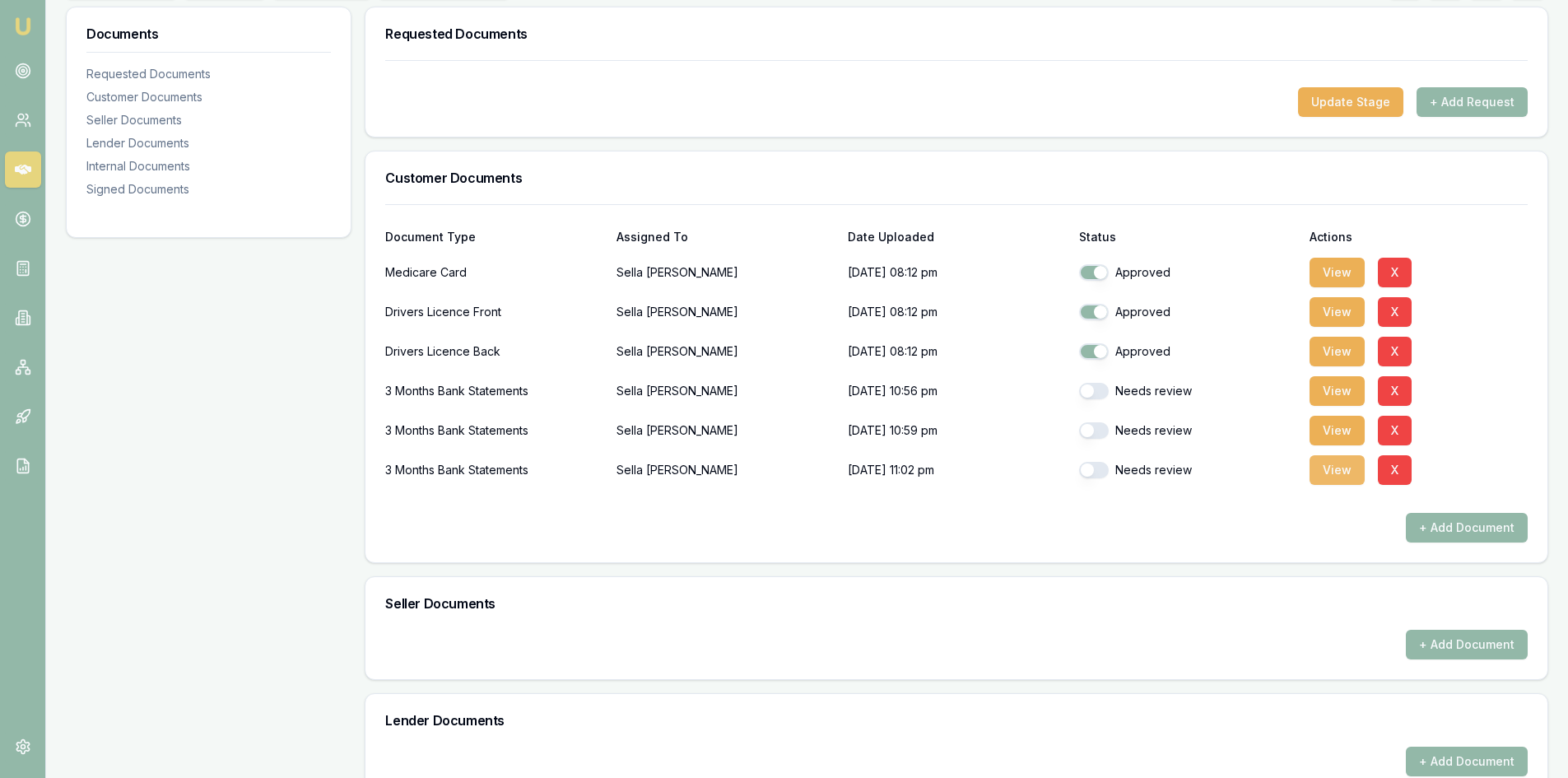
click at [1319, 473] on button "View" at bounding box center [1337, 470] width 55 height 30
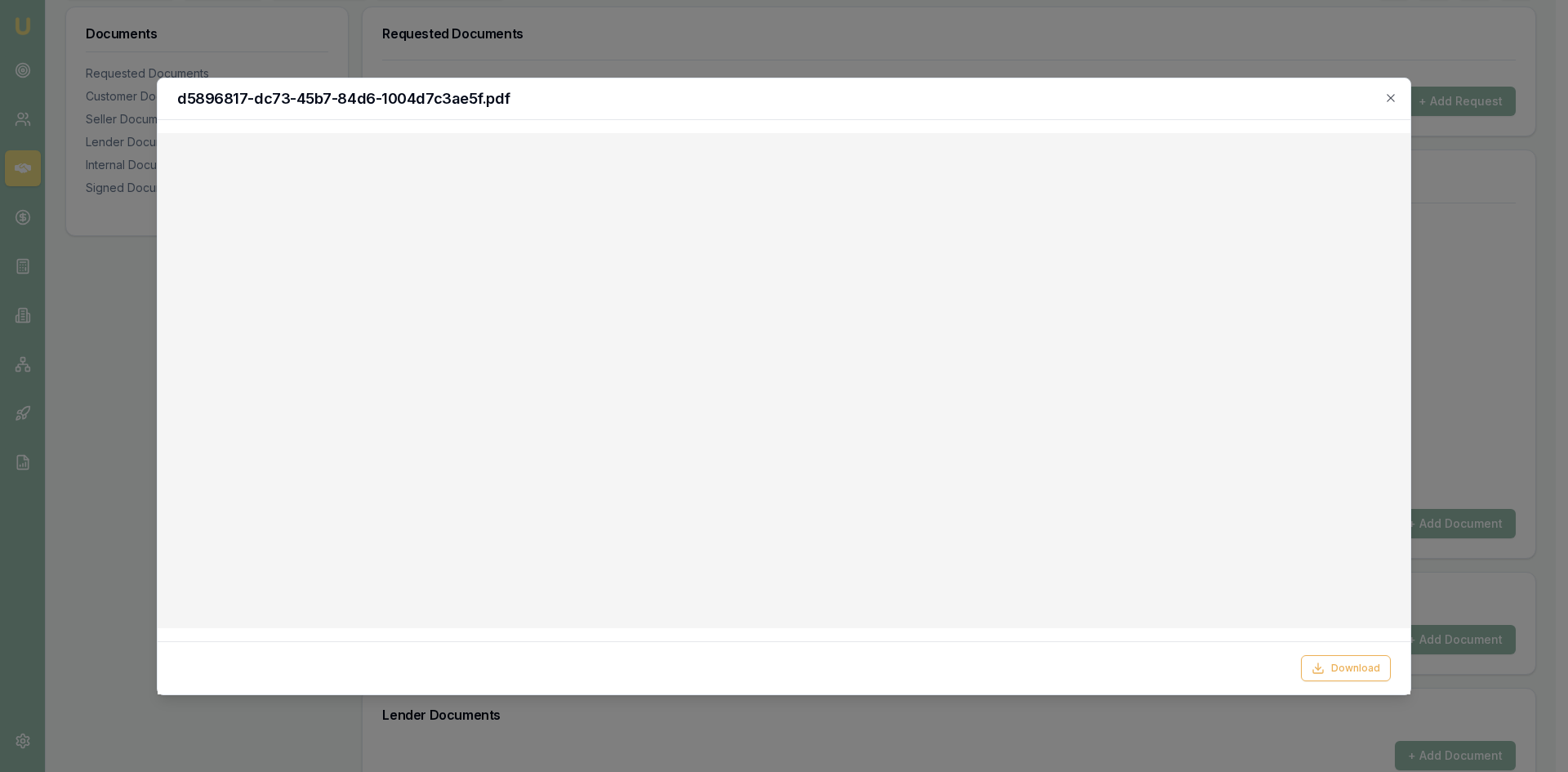
click at [1084, 91] on h2 "d5896817-dc73-45b7-84d6-1004d7c3ae5f.pdf" at bounding box center [784, 99] width 1214 height 15
click at [1390, 105] on h2 "d5896817-dc73-45b7-84d6-1004d7c3ae5f.pdf" at bounding box center [784, 99] width 1214 height 15
click at [1394, 95] on icon "button" at bounding box center [1390, 97] width 8 height 8
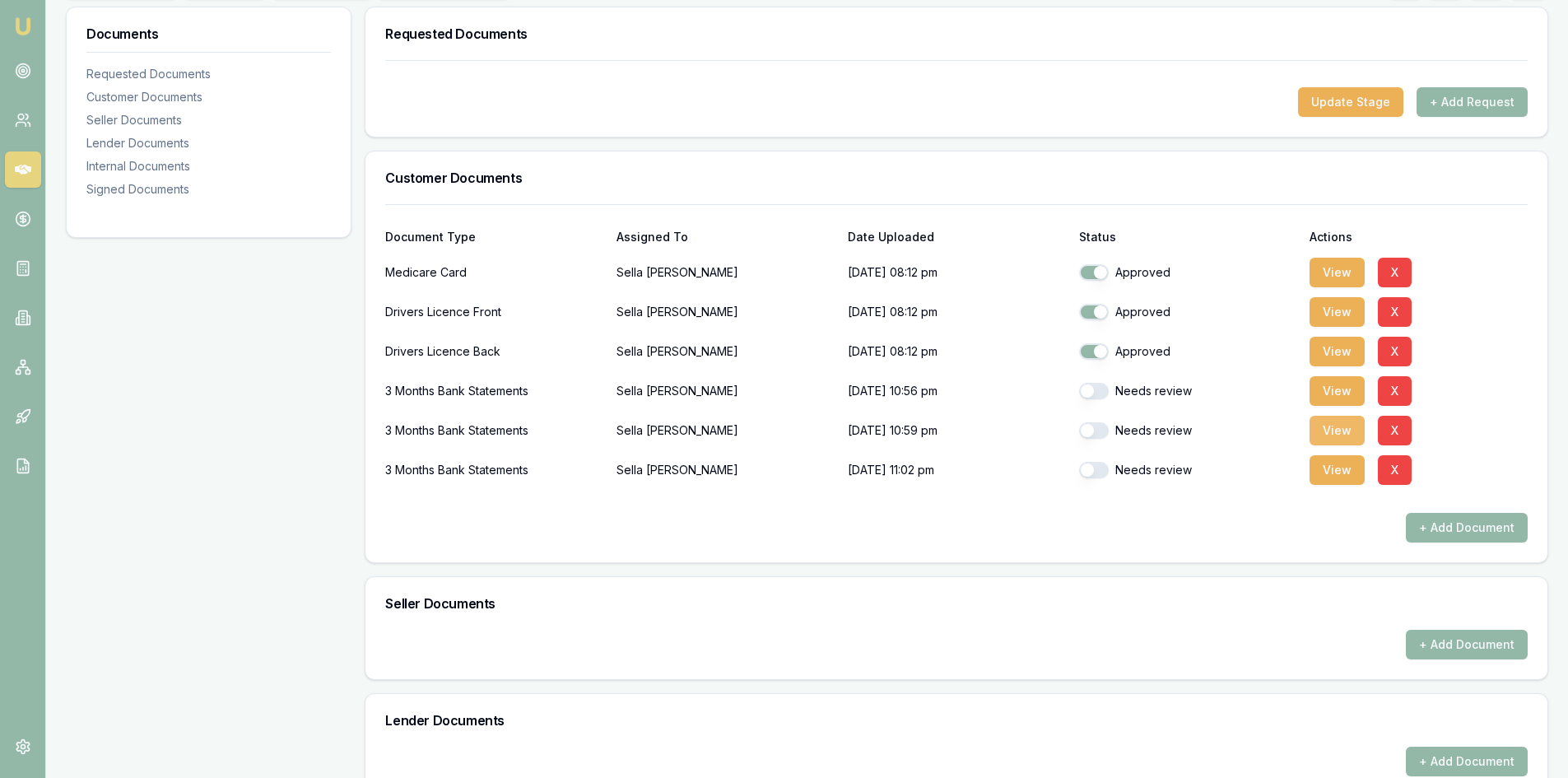
click at [1324, 427] on button "View" at bounding box center [1337, 430] width 55 height 30
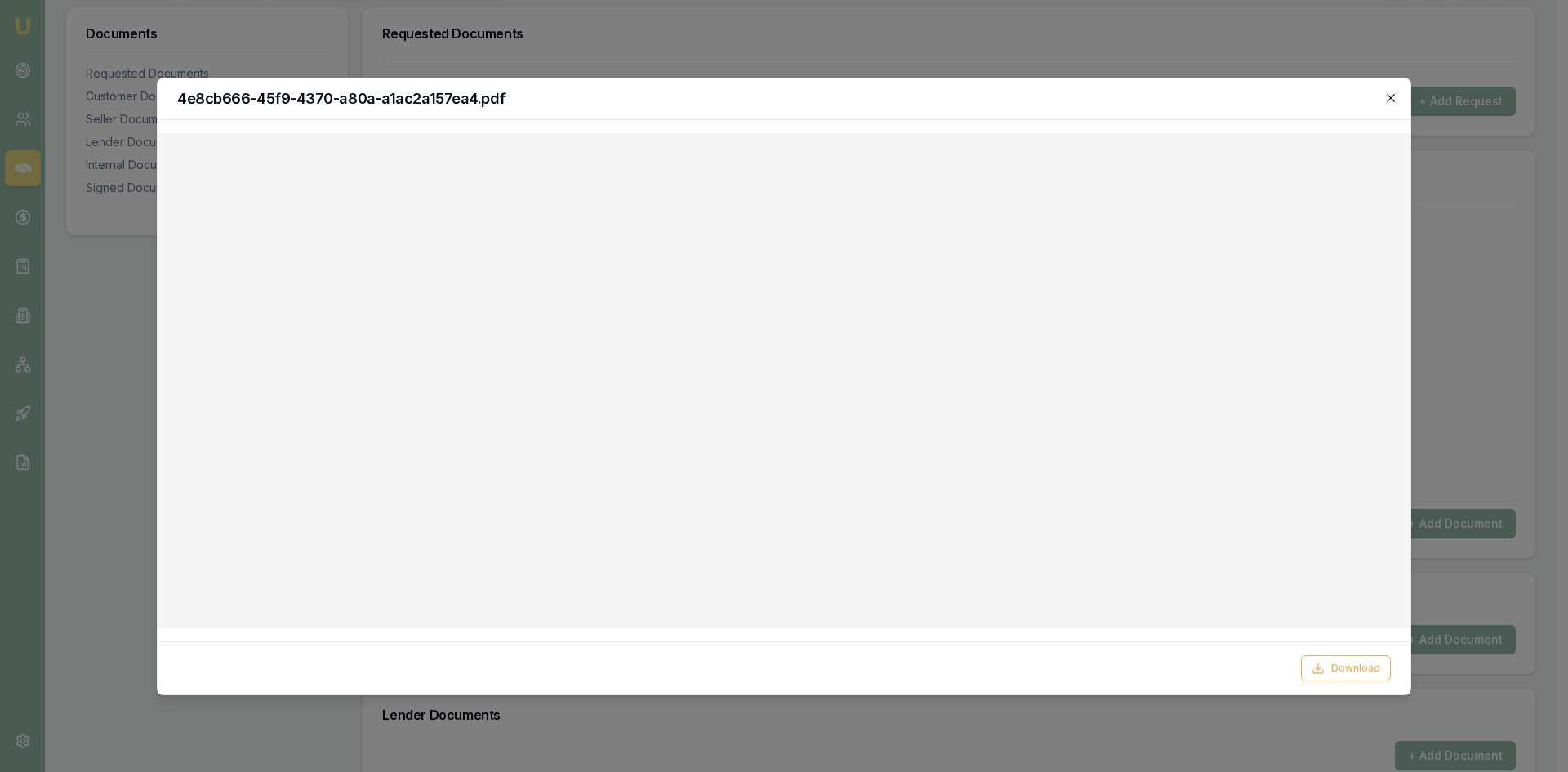
click at [1393, 93] on icon "button" at bounding box center [1391, 98] width 13 height 13
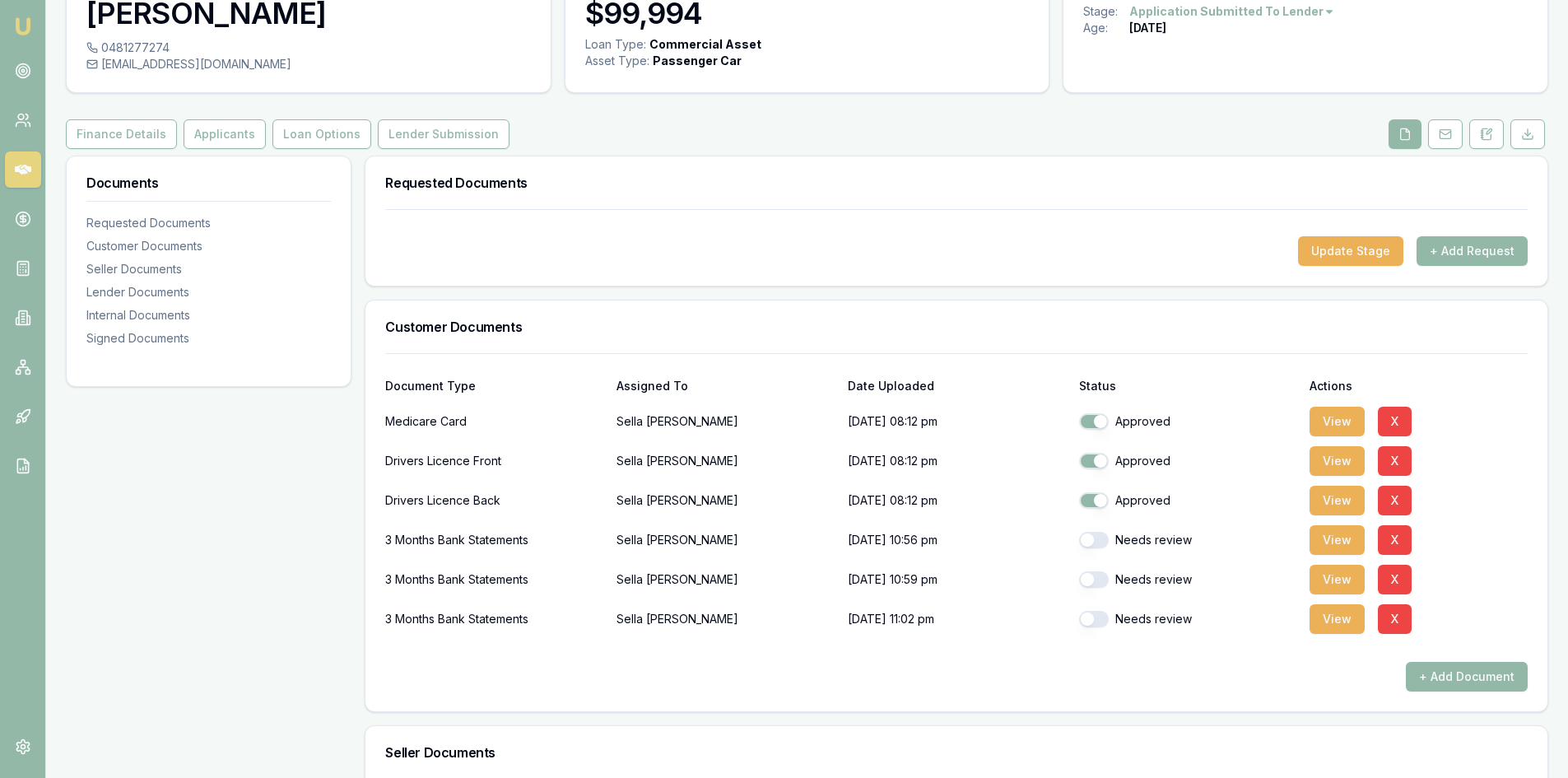
scroll to position [0, 0]
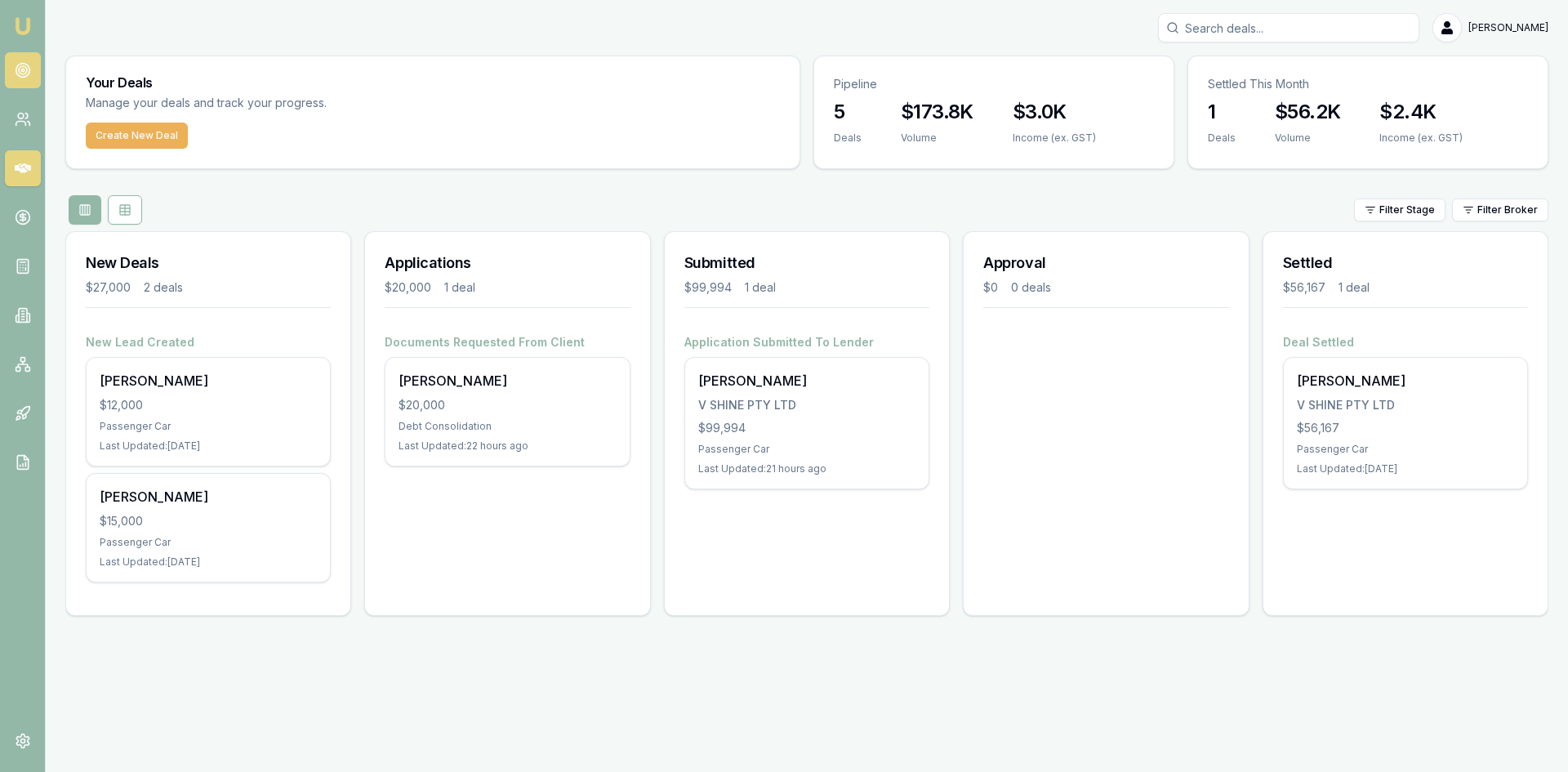
click at [23, 68] on icon at bounding box center [23, 70] width 16 height 16
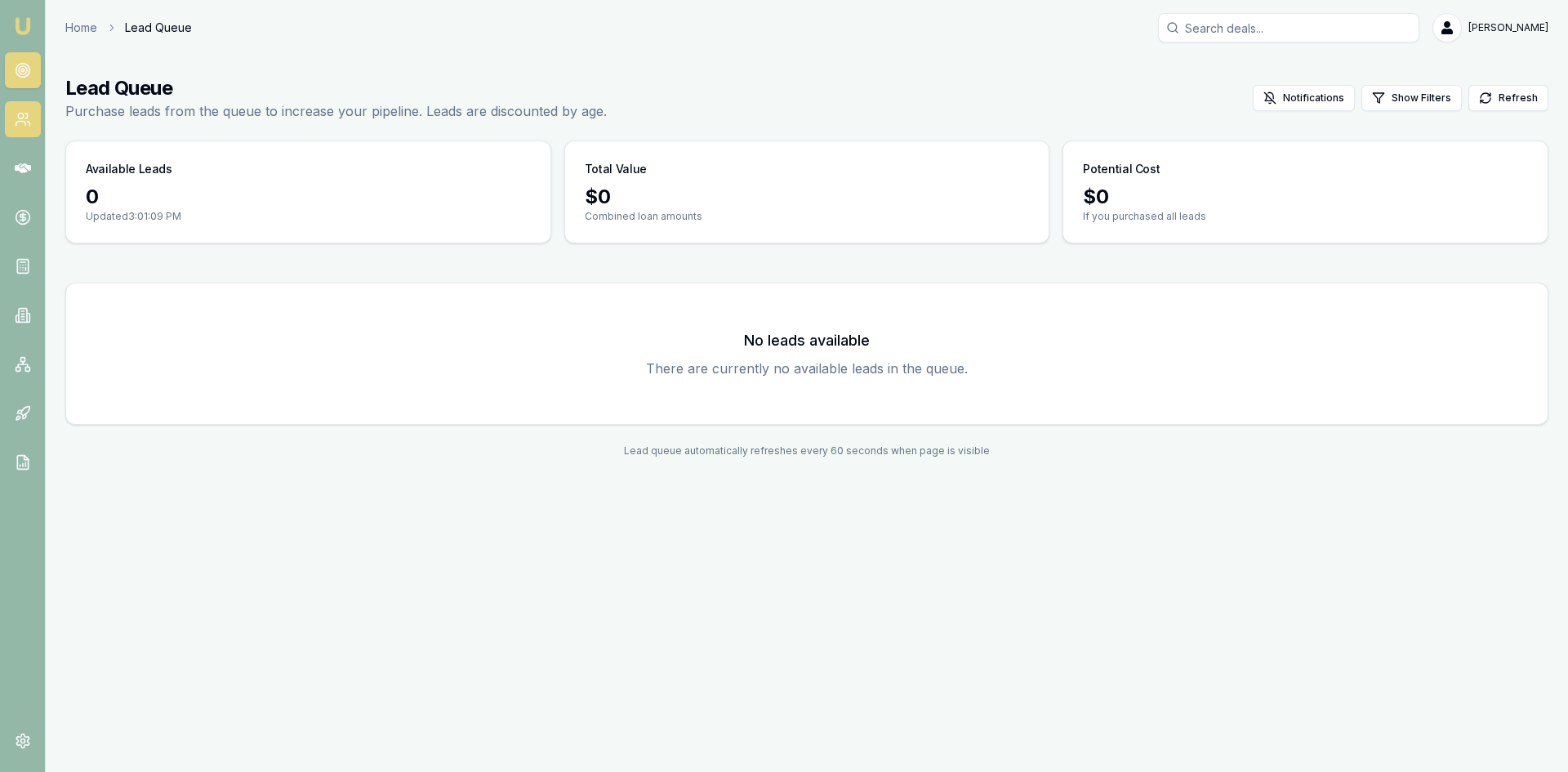
click at [16, 117] on icon at bounding box center [23, 119] width 16 height 16
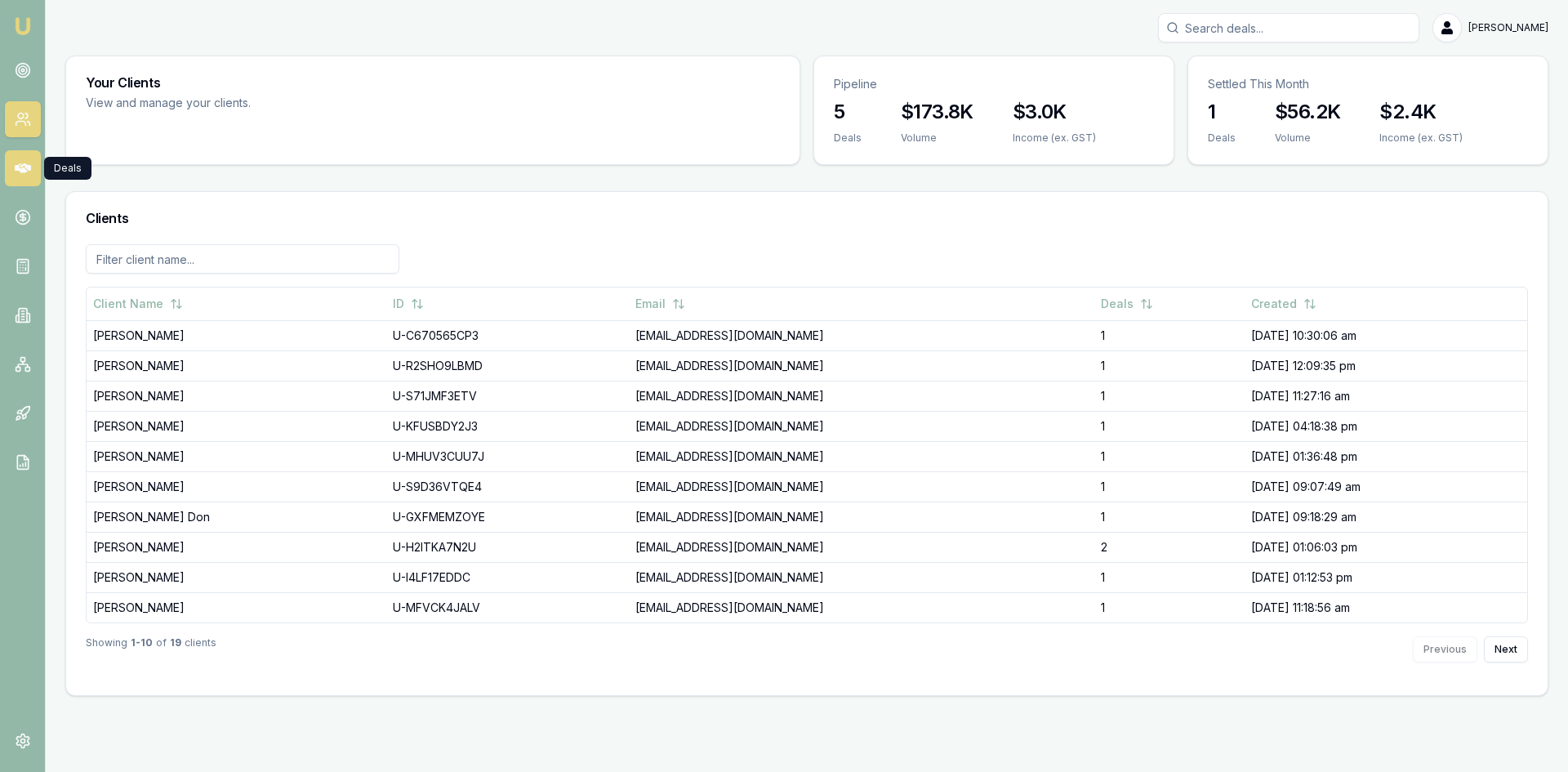
click at [31, 158] on link at bounding box center [23, 168] width 36 height 36
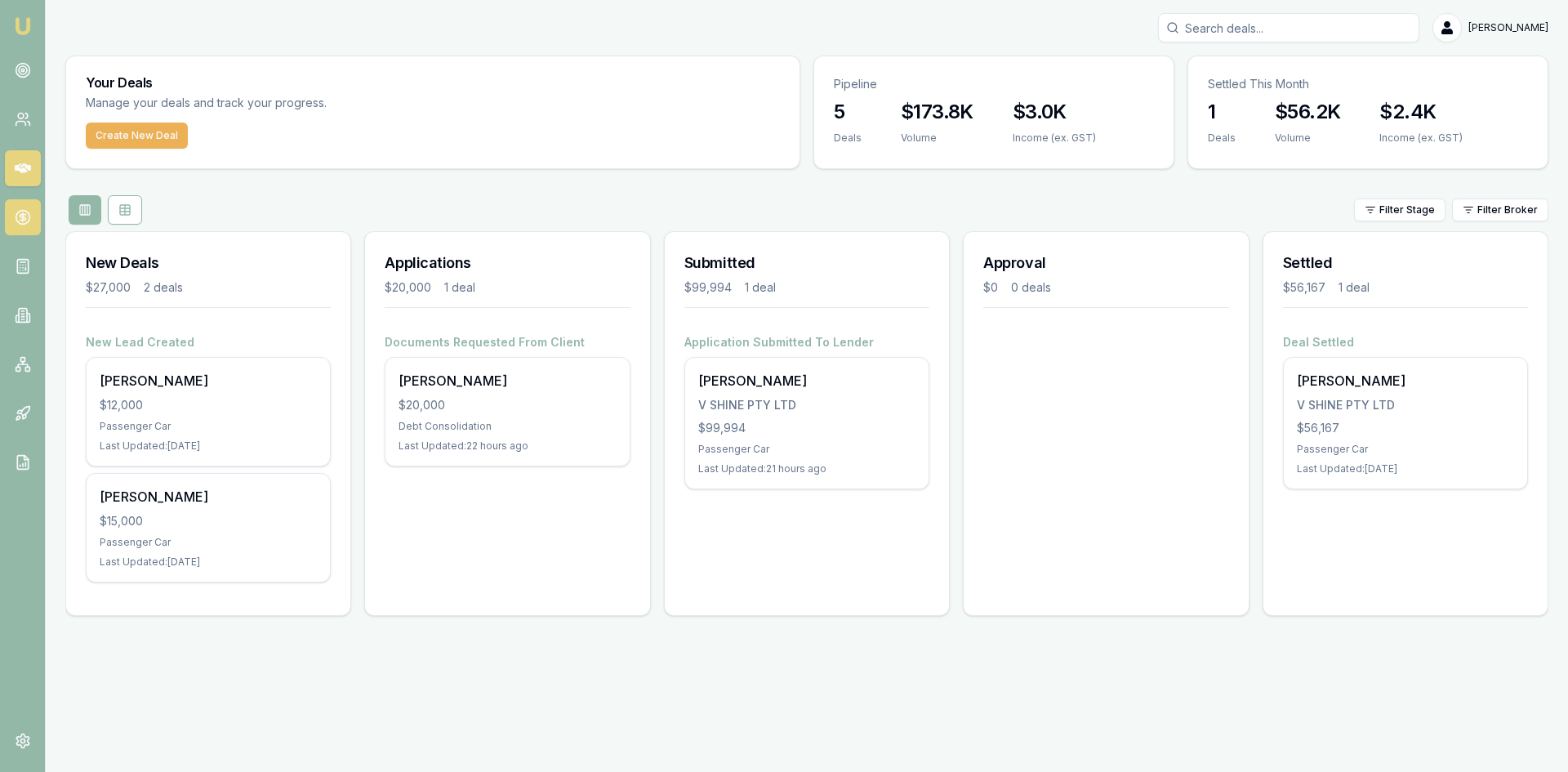
click at [34, 229] on link at bounding box center [23, 217] width 36 height 36
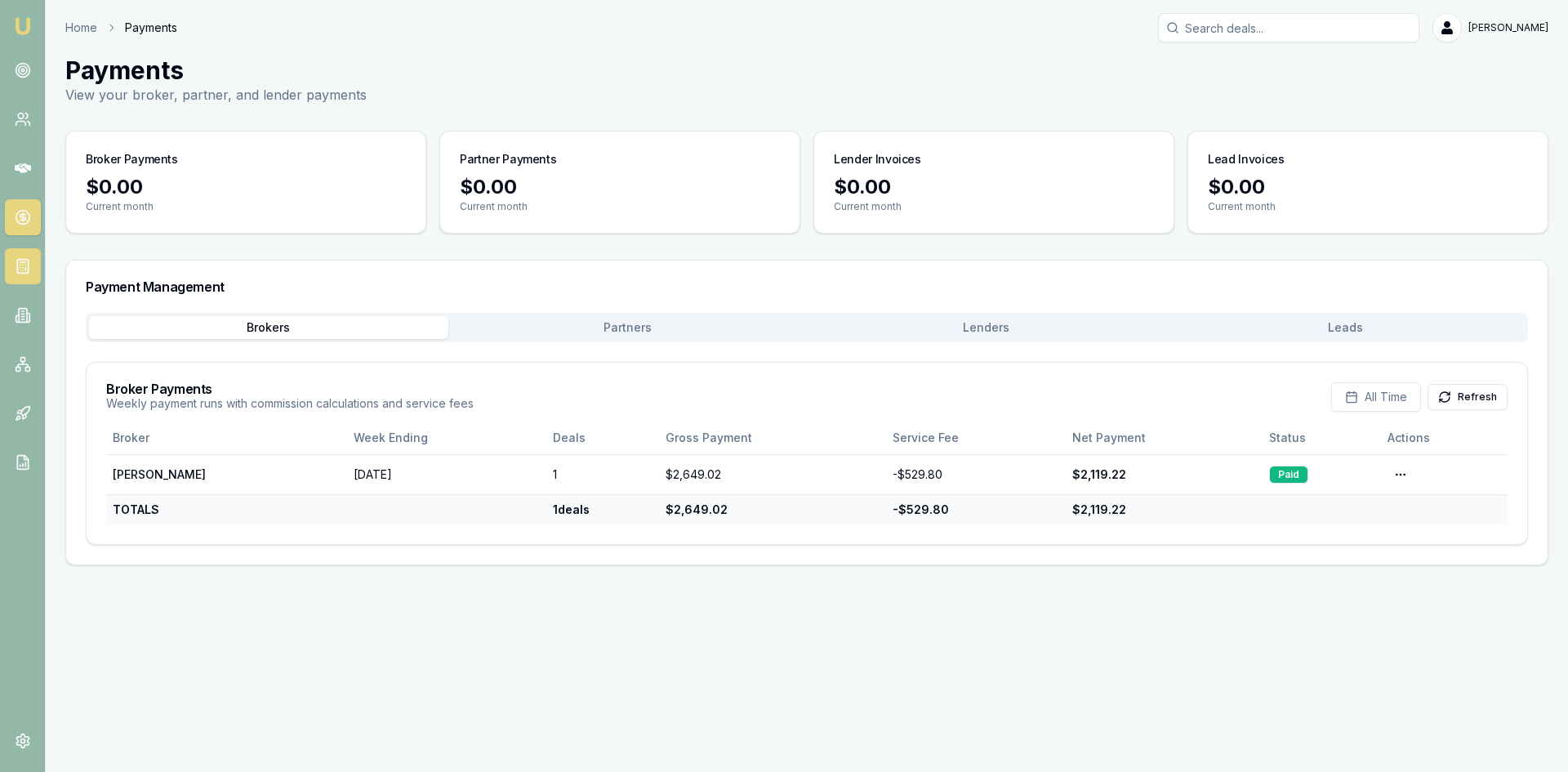
click at [29, 262] on icon at bounding box center [23, 266] width 16 height 16
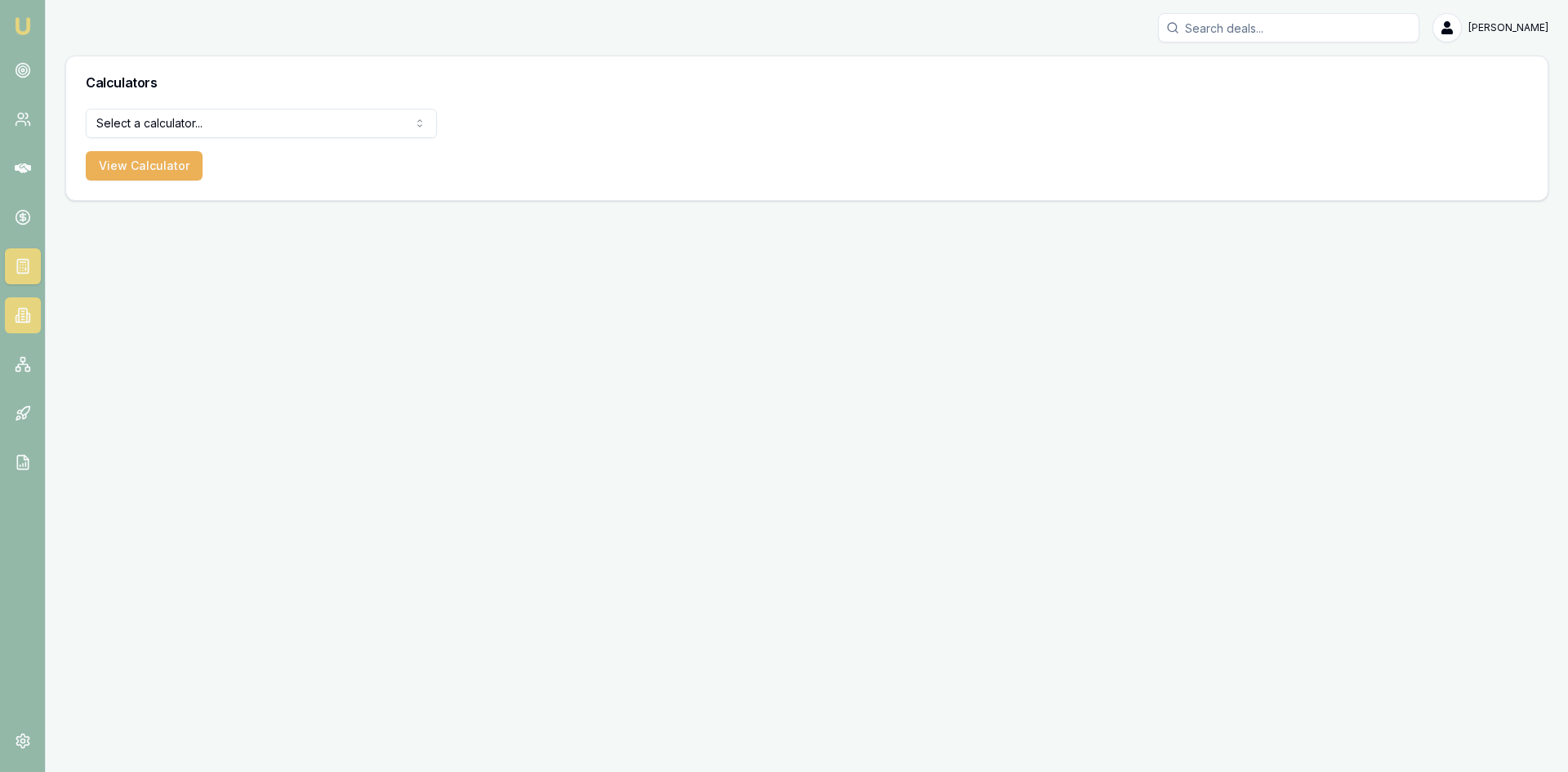
click at [33, 306] on link at bounding box center [23, 315] width 36 height 36
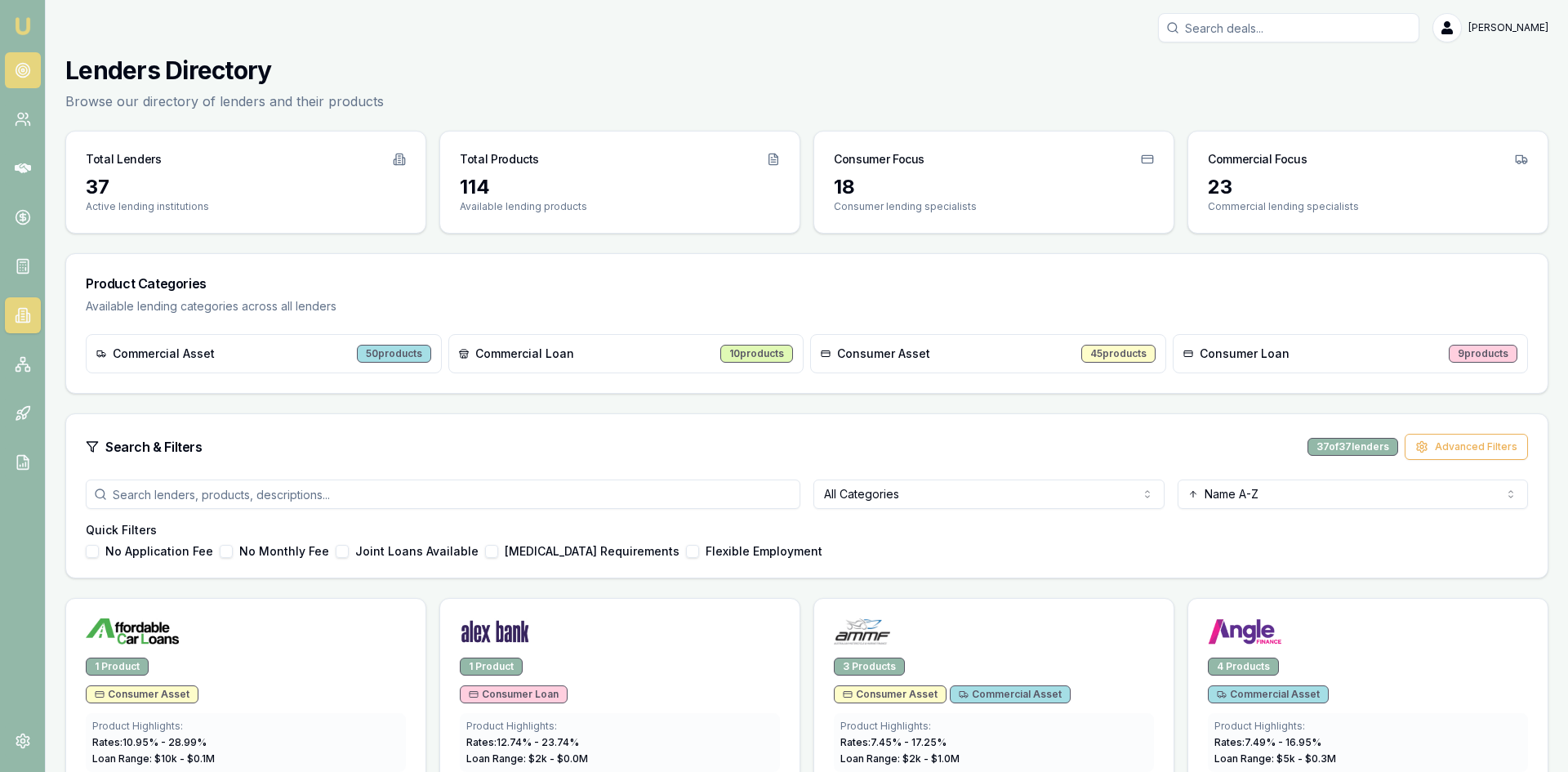
click at [36, 80] on link at bounding box center [23, 70] width 36 height 36
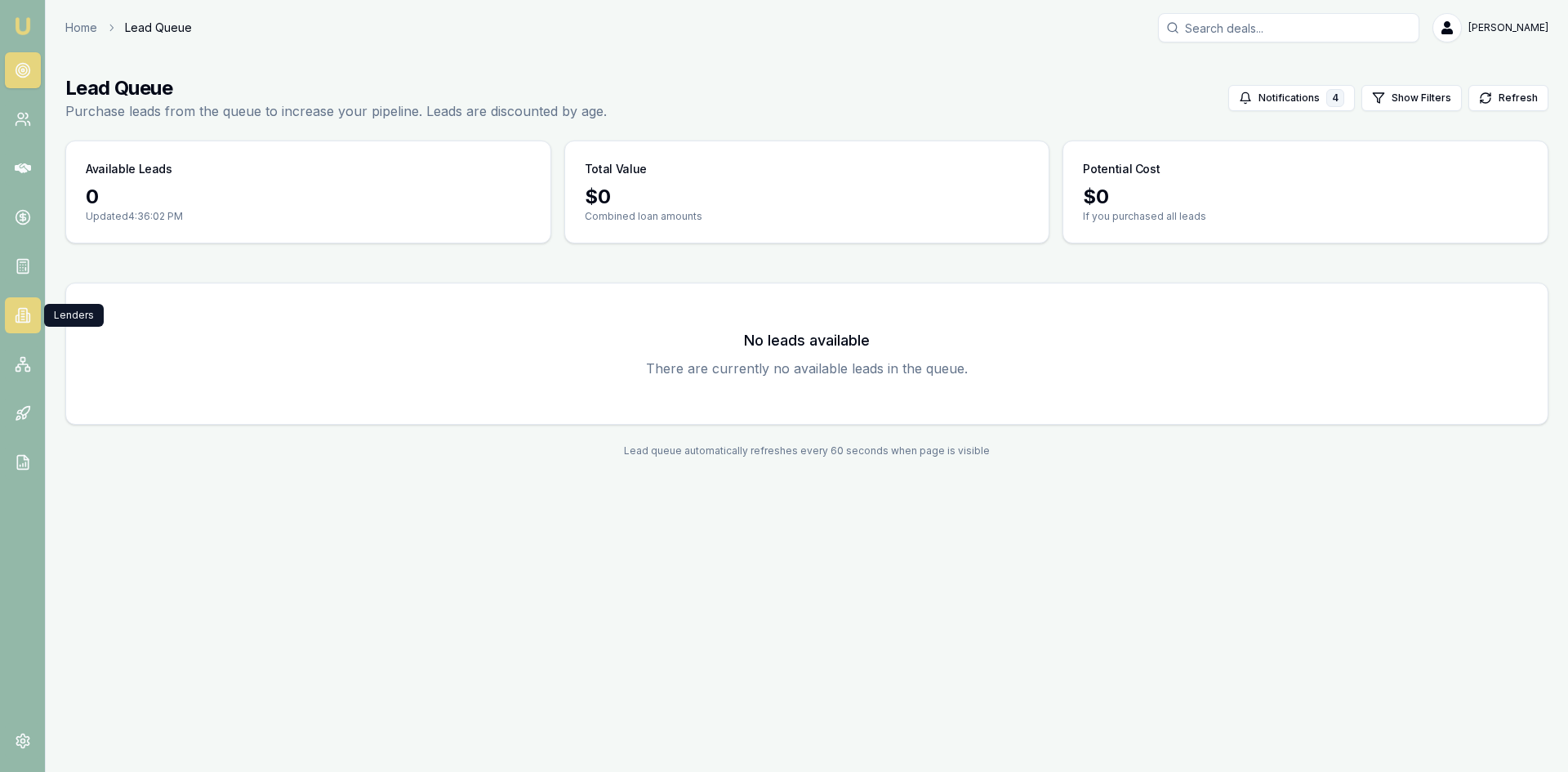
click at [21, 312] on icon at bounding box center [23, 314] width 16 height 16
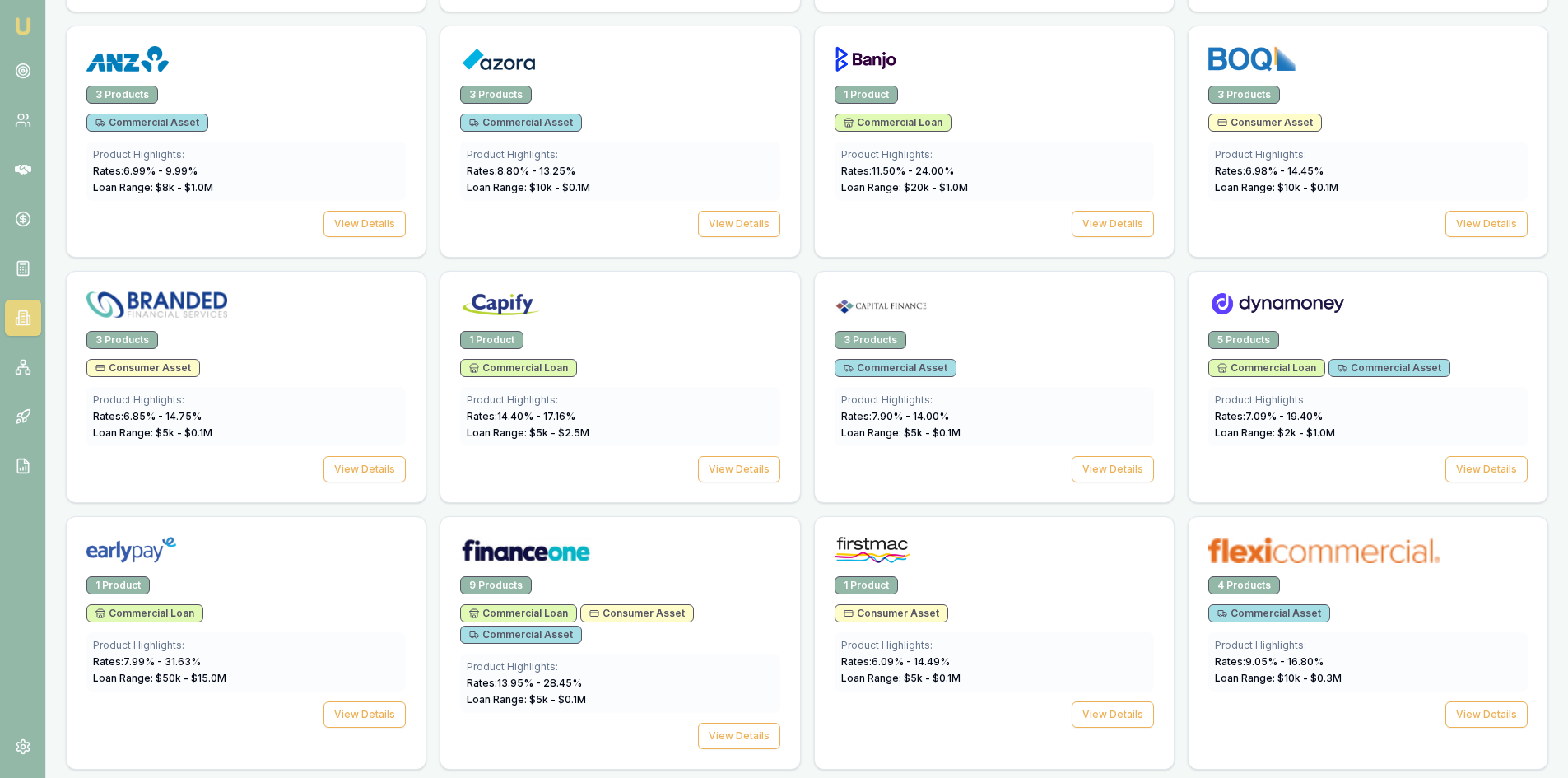
scroll to position [824, 0]
click at [351, 465] on button "View Details" at bounding box center [364, 468] width 82 height 26
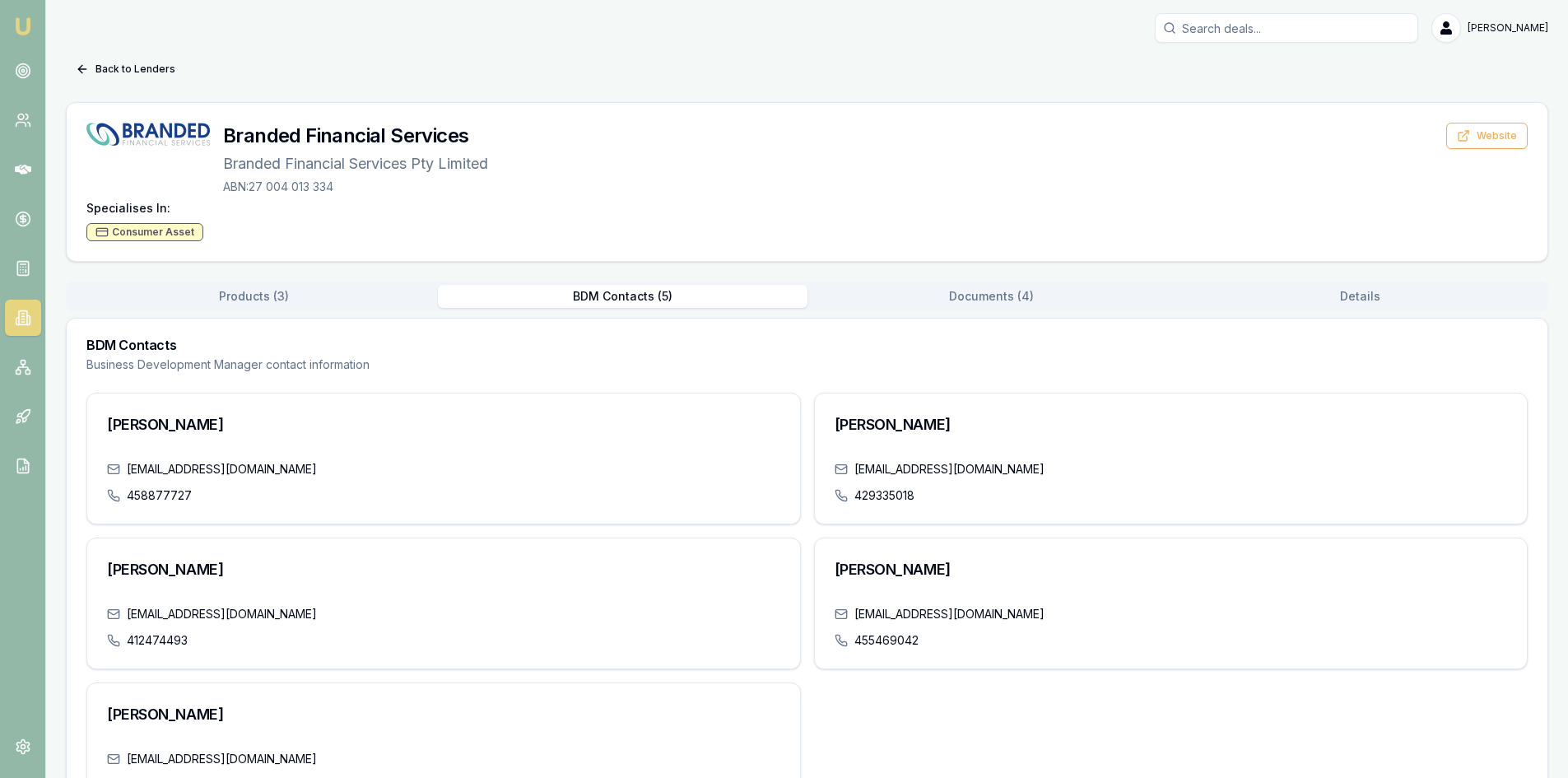
click at [627, 299] on button "BDM Contacts ( 5 )" at bounding box center [622, 296] width 369 height 23
click at [936, 284] on div "Products ( 3 ) BDM Contacts ( 5 ) Documents ( 4 ) Details" at bounding box center [806, 296] width 1482 height 30
click at [1010, 292] on button "Documents ( 4 )" at bounding box center [991, 296] width 369 height 23
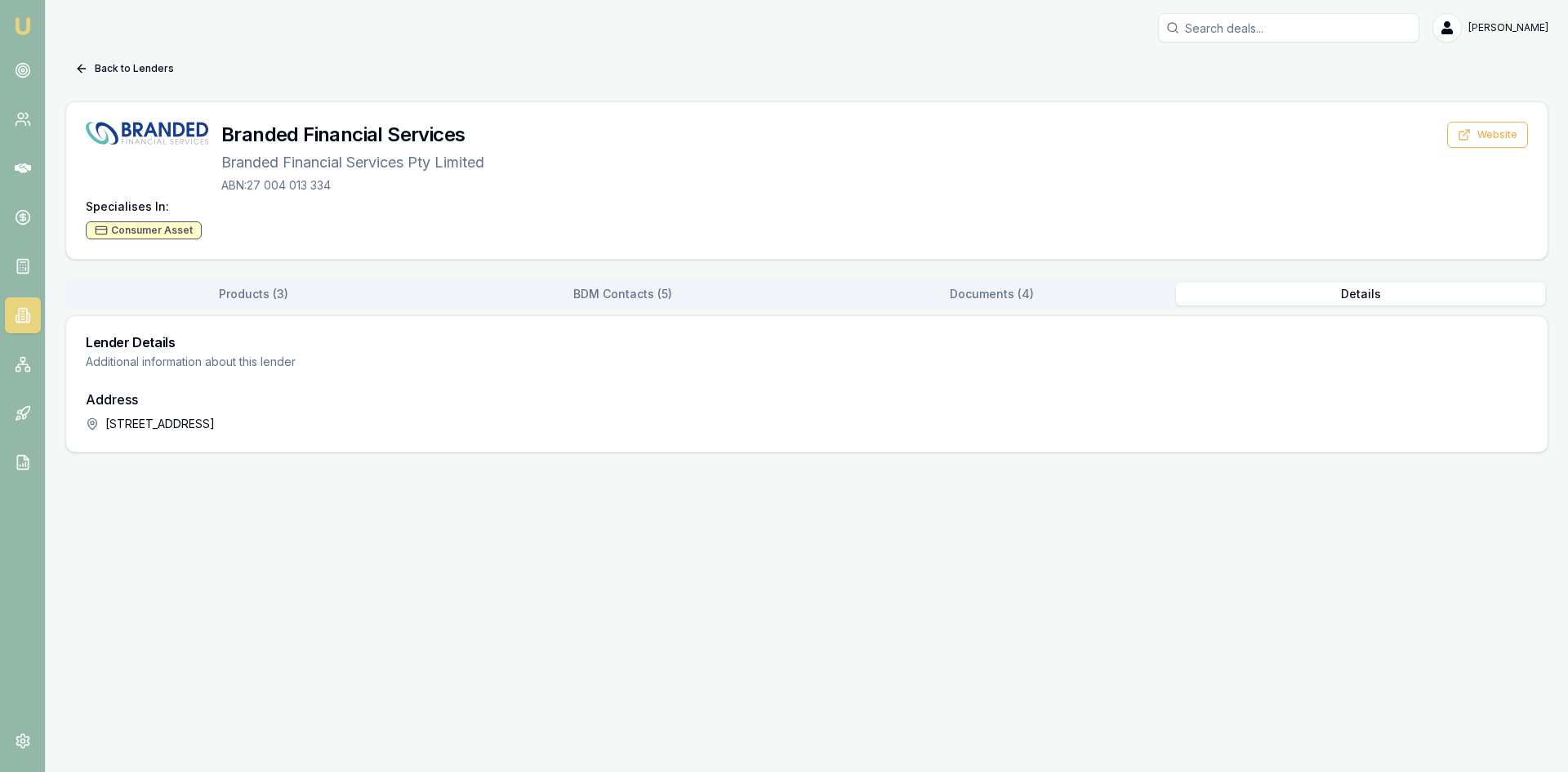
click at [1328, 288] on button "Details" at bounding box center [1360, 293] width 370 height 23
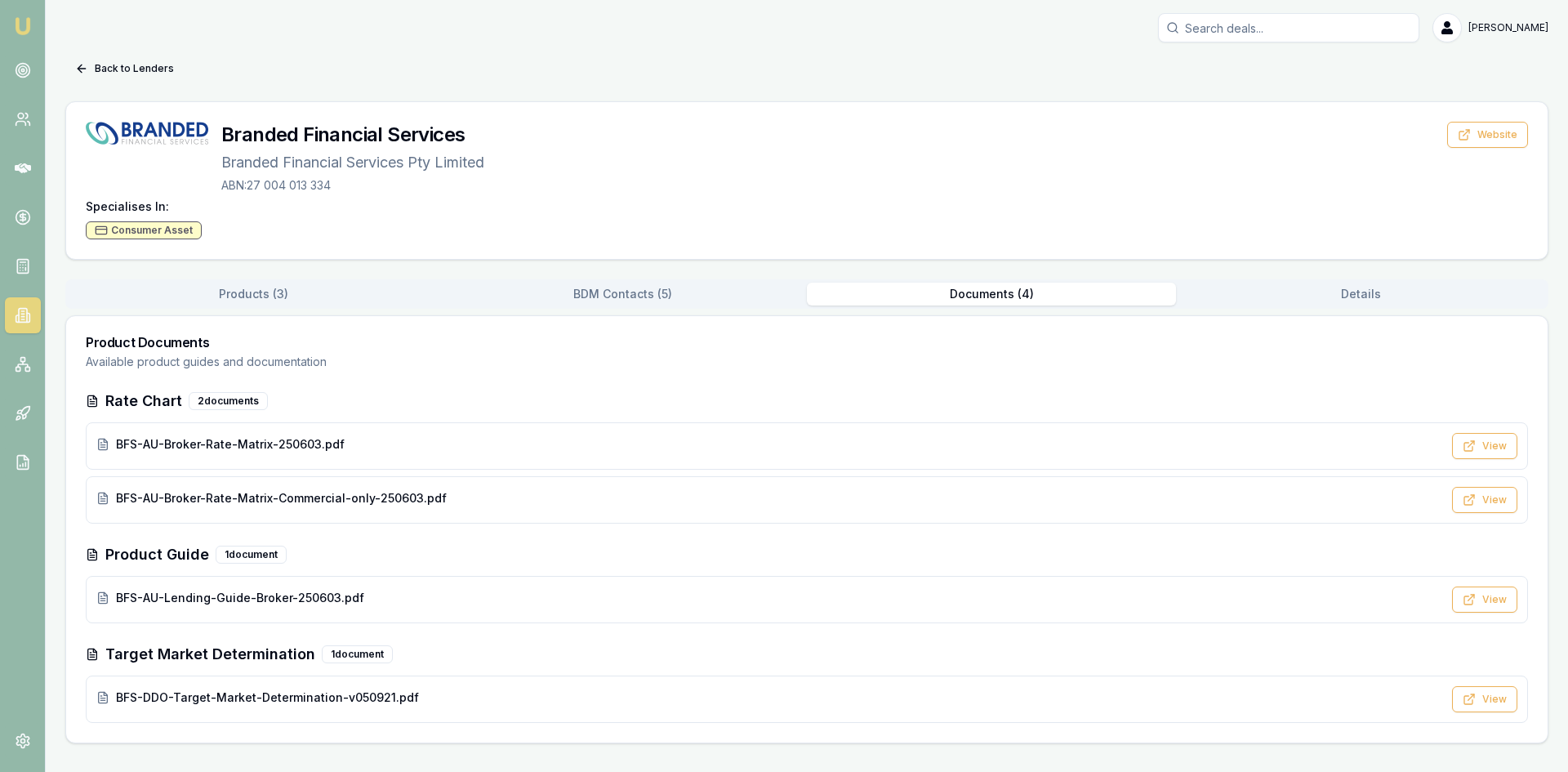
click at [1050, 296] on button "Documents ( 4 )" at bounding box center [991, 293] width 370 height 23
click at [258, 690] on span "BFS-DDO-Target-Market-Determination-v050921.pdf" at bounding box center [267, 697] width 303 height 16
click at [189, 600] on span "BFS-AU-Lending-Guide-Broker-250603.pdf" at bounding box center [240, 598] width 248 height 16
click at [297, 487] on div "BFS-AU-Broker-Rate-Matrix-Commercial-only-250603.pdf View" at bounding box center [806, 500] width 1442 height 48
click at [260, 440] on span "BFS-AU-Broker-Rate-Matrix-250603.pdf" at bounding box center [230, 443] width 229 height 16
